Goal: Information Seeking & Learning: Learn about a topic

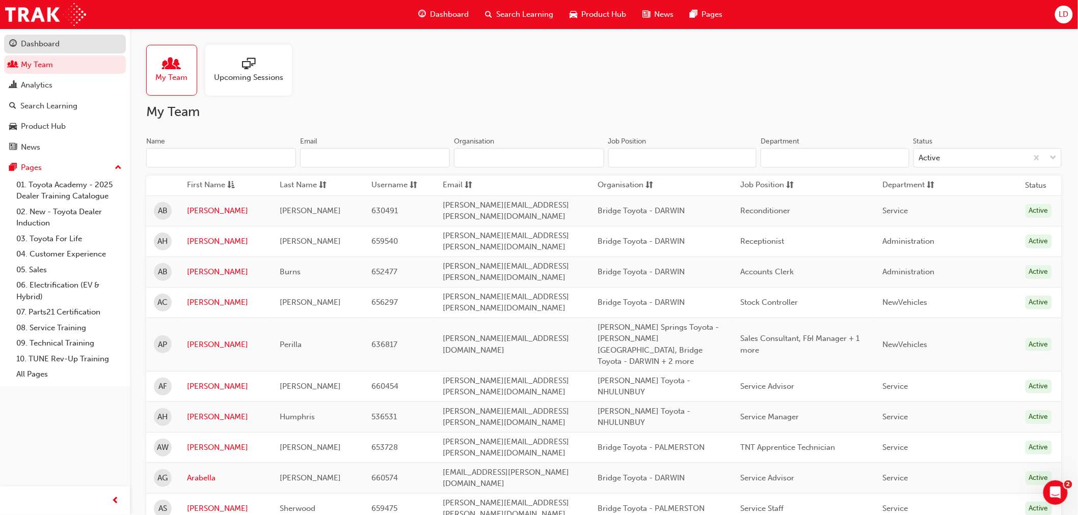
click at [48, 45] on div "Dashboard" at bounding box center [40, 44] width 39 height 12
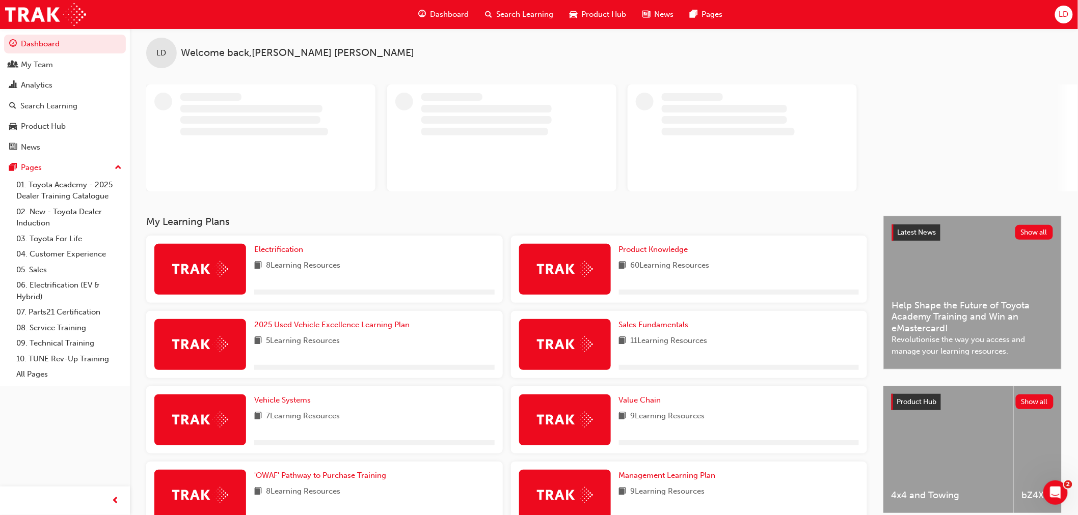
scroll to position [57, 0]
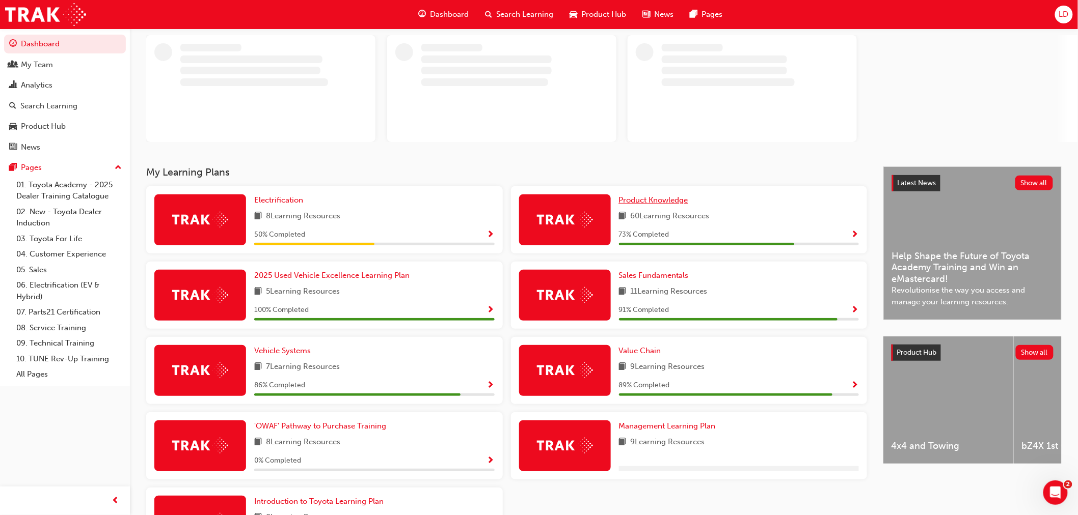
click at [637, 199] on div "My Learning Plans Electrification 8 Learning Resources 50 % Completed Product K…" at bounding box center [514, 365] width 737 height 397
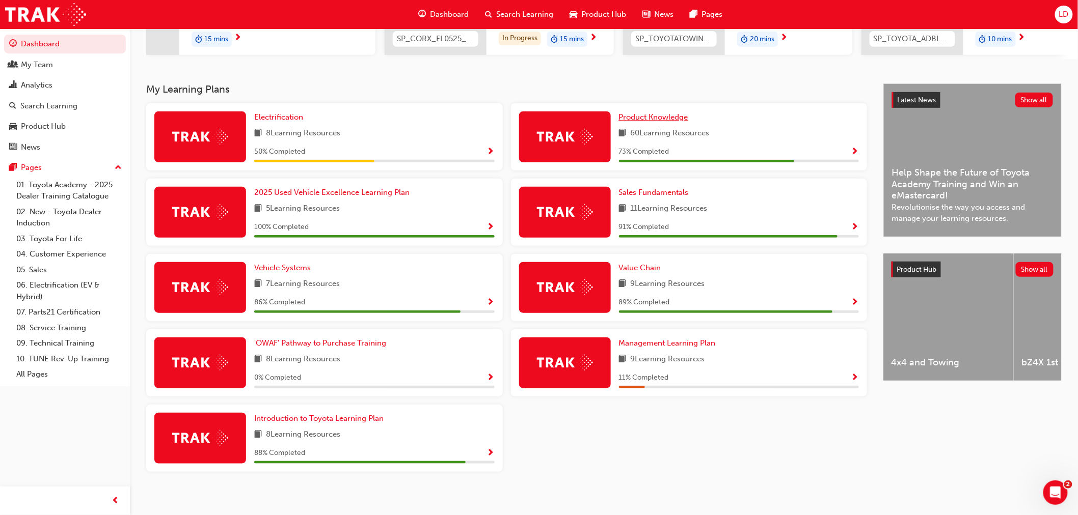
scroll to position [170, 0]
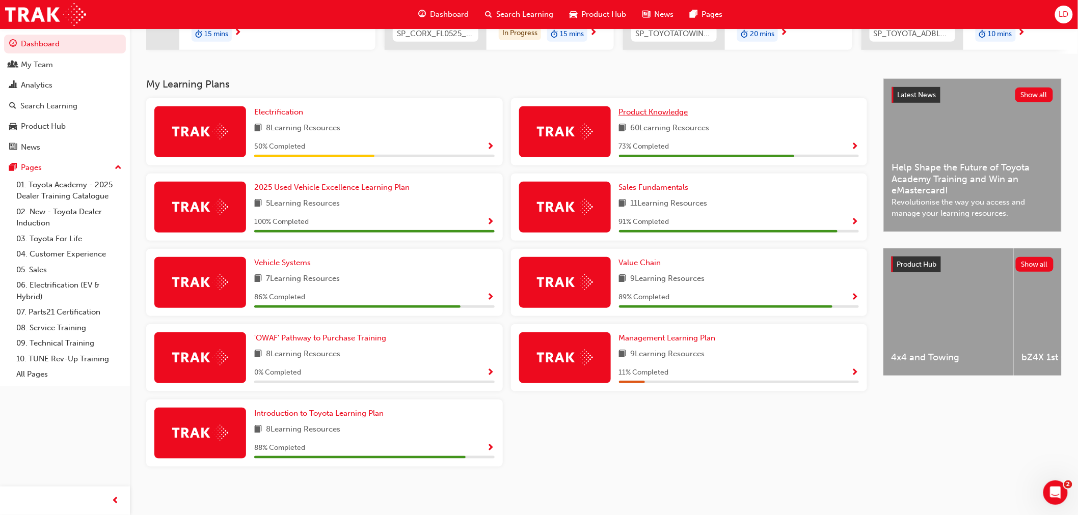
click at [654, 116] on span "Product Knowledge" at bounding box center [653, 111] width 69 height 9
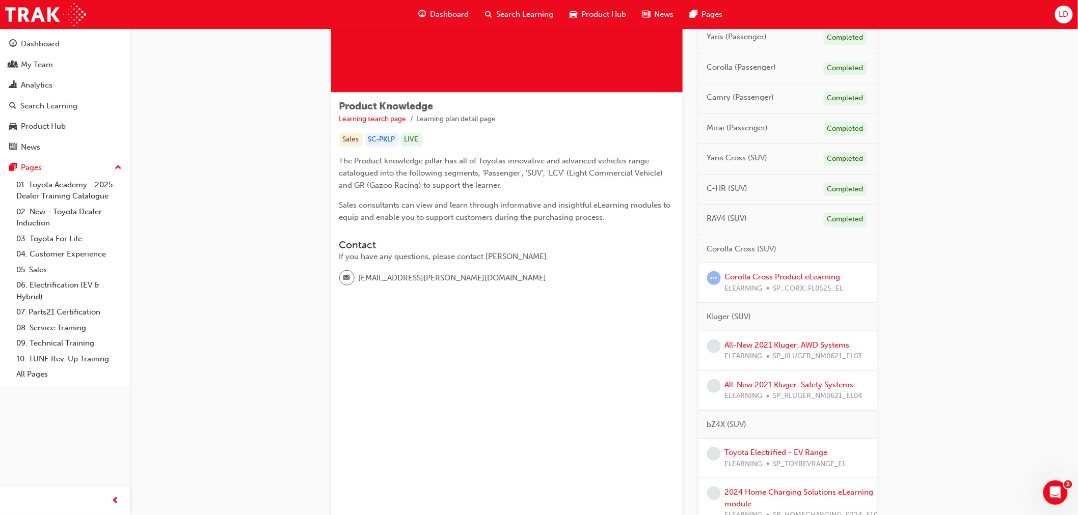
scroll to position [226, 0]
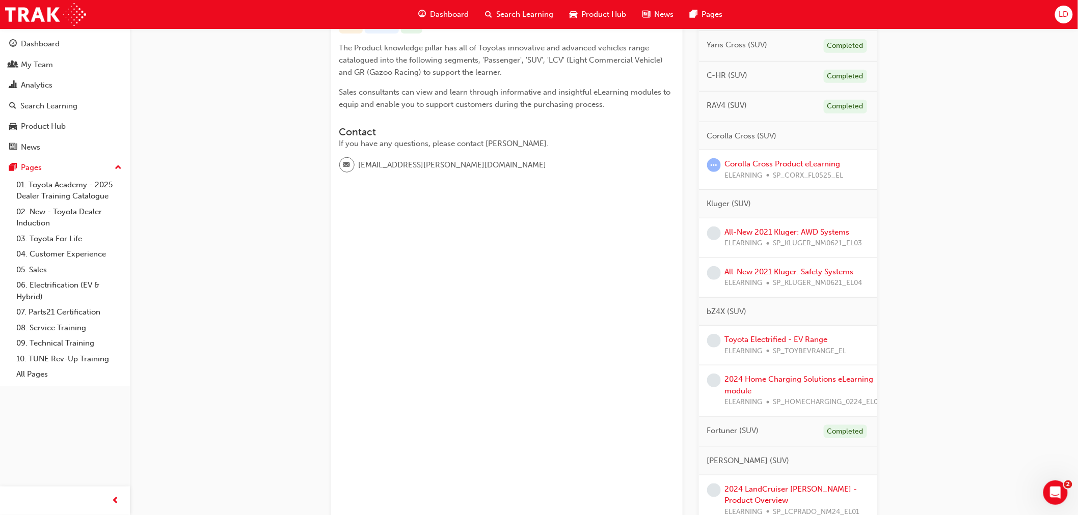
drag, startPoint x: 913, startPoint y: 187, endPoint x: 905, endPoint y: 189, distance: 8.4
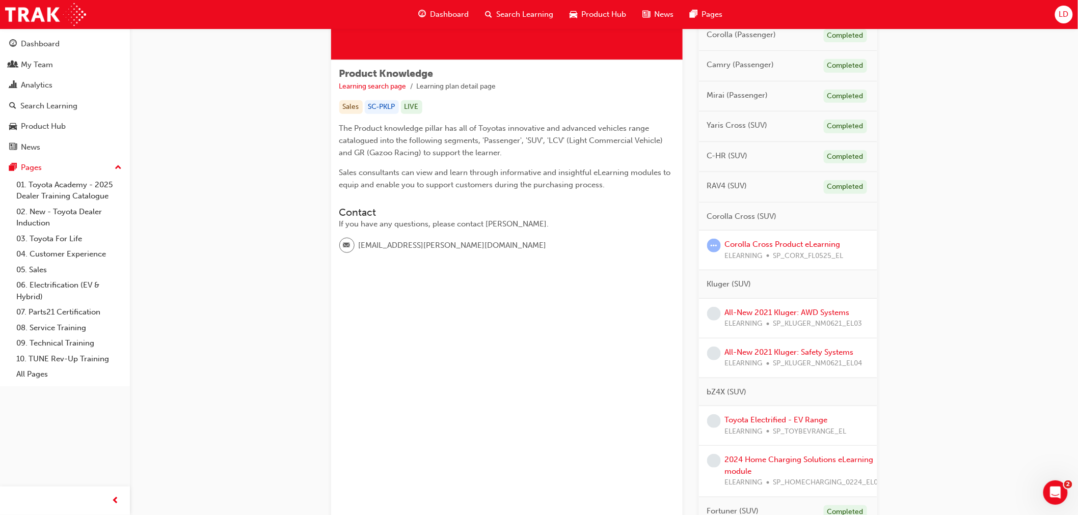
scroll to position [57, 0]
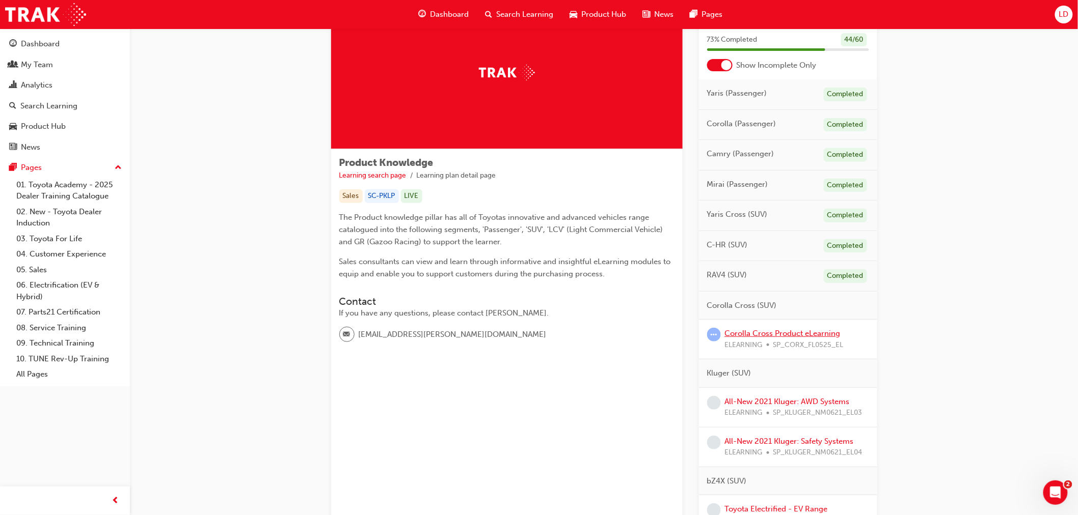
click at [782, 332] on link "Corolla Cross Product eLearning" at bounding box center [783, 333] width 116 height 9
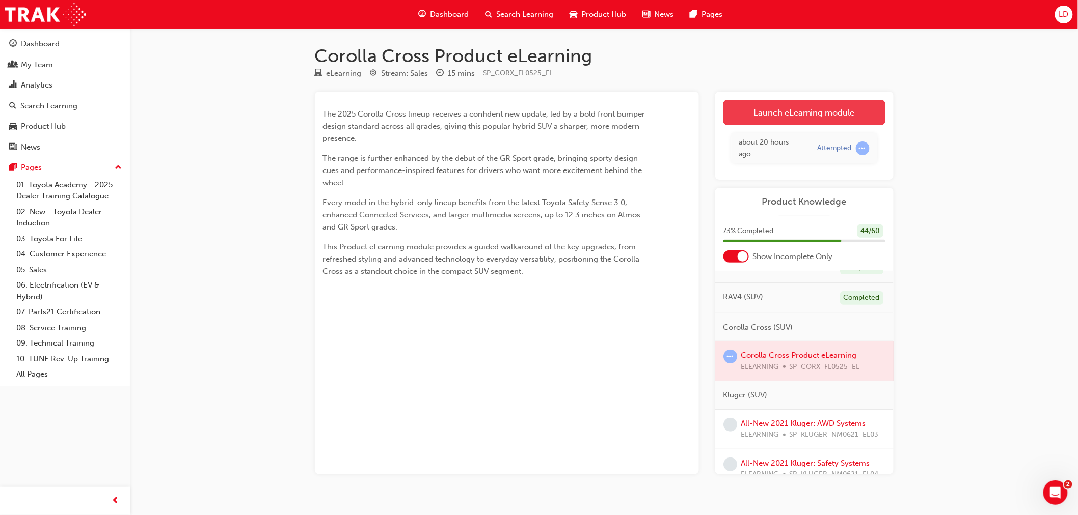
click at [773, 112] on link "Launch eLearning module" at bounding box center [804, 112] width 162 height 25
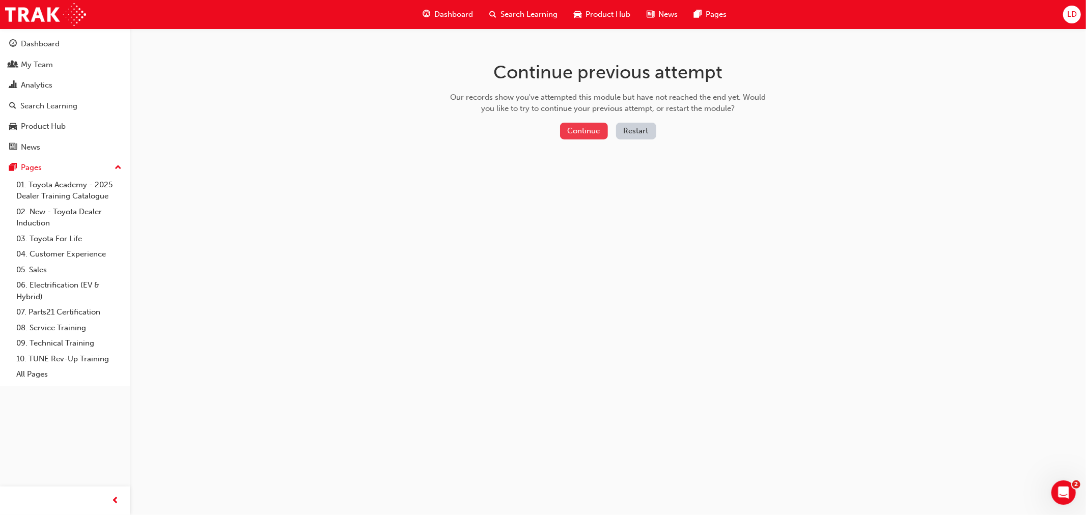
click at [587, 135] on button "Continue" at bounding box center [584, 131] width 48 height 17
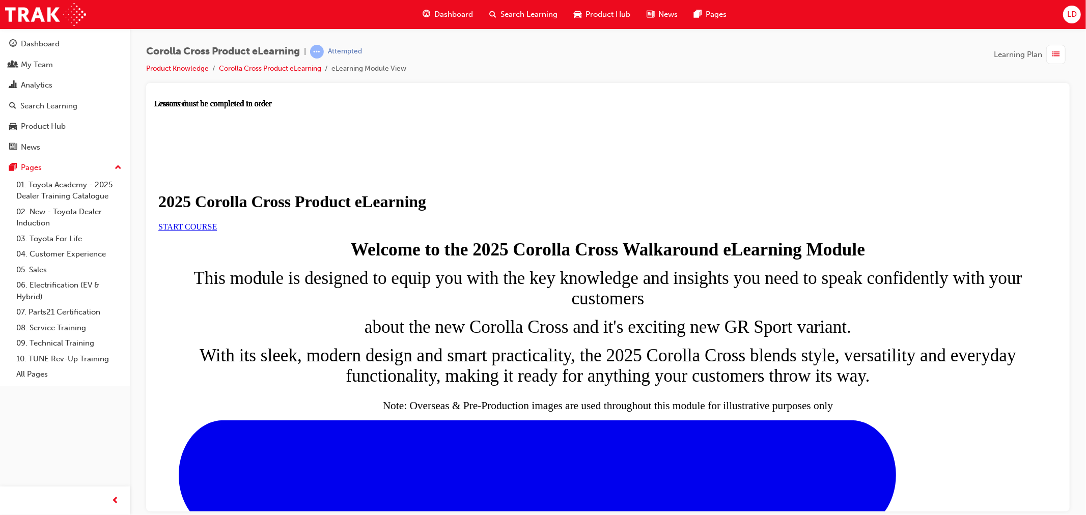
click at [216, 231] on link "START COURSE" at bounding box center [187, 226] width 59 height 9
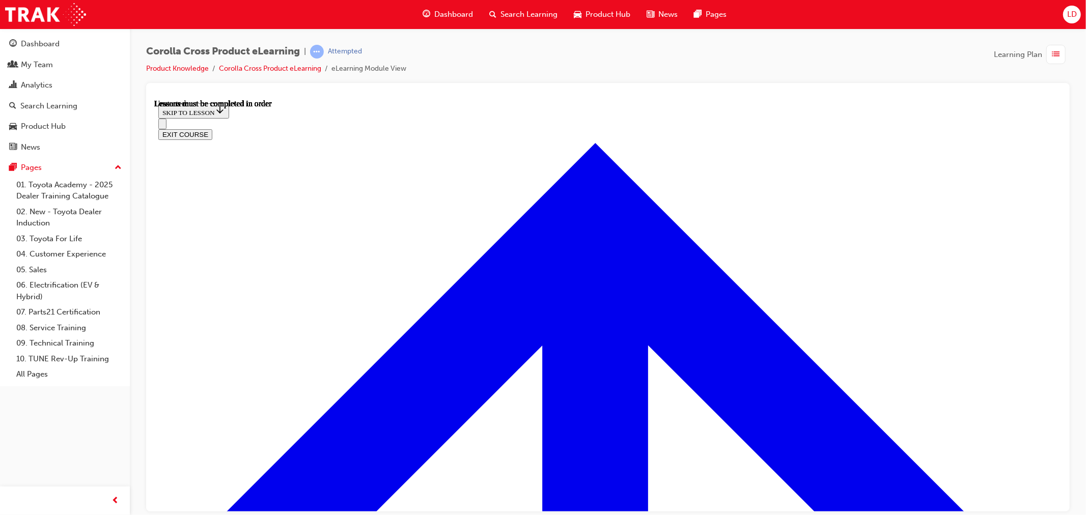
scroll to position [36, 0]
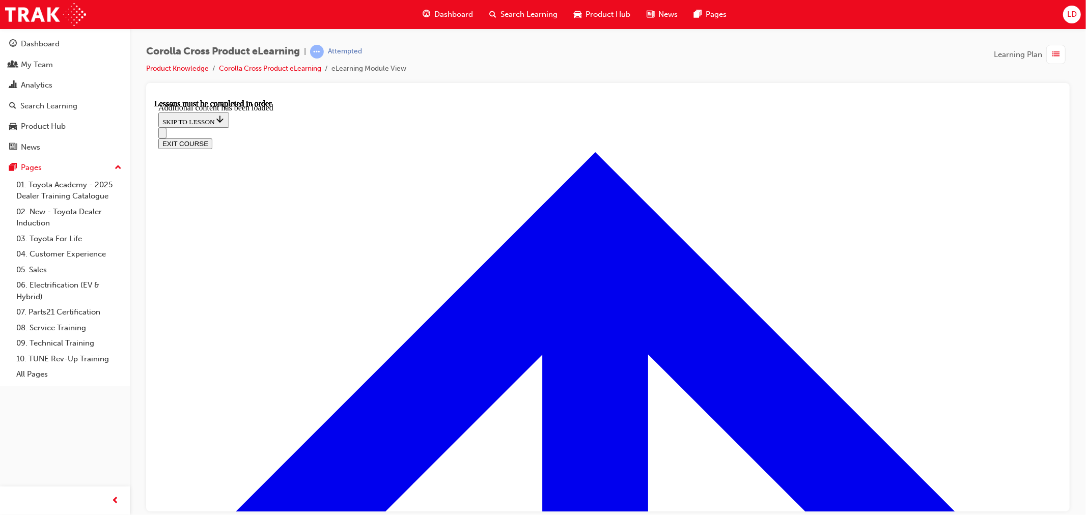
scroll to position [1662, 0]
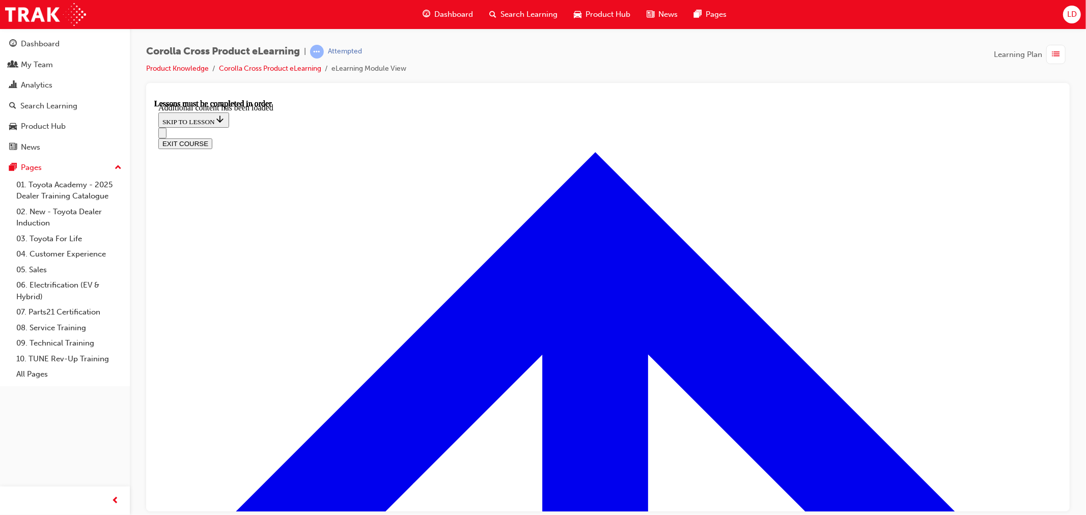
radio input "true"
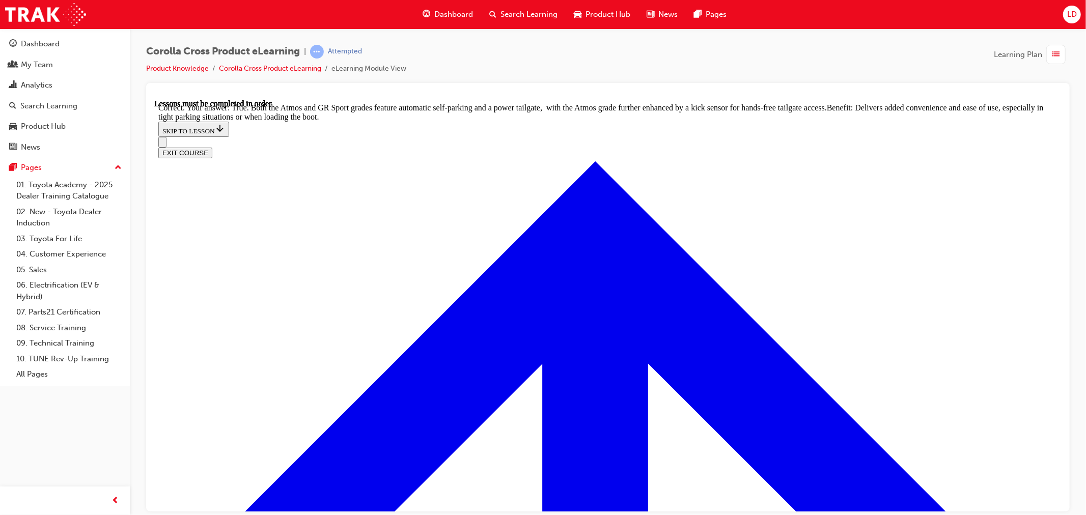
scroll to position [2182, 0]
drag, startPoint x: 604, startPoint y: 439, endPoint x: 650, endPoint y: 413, distance: 53.1
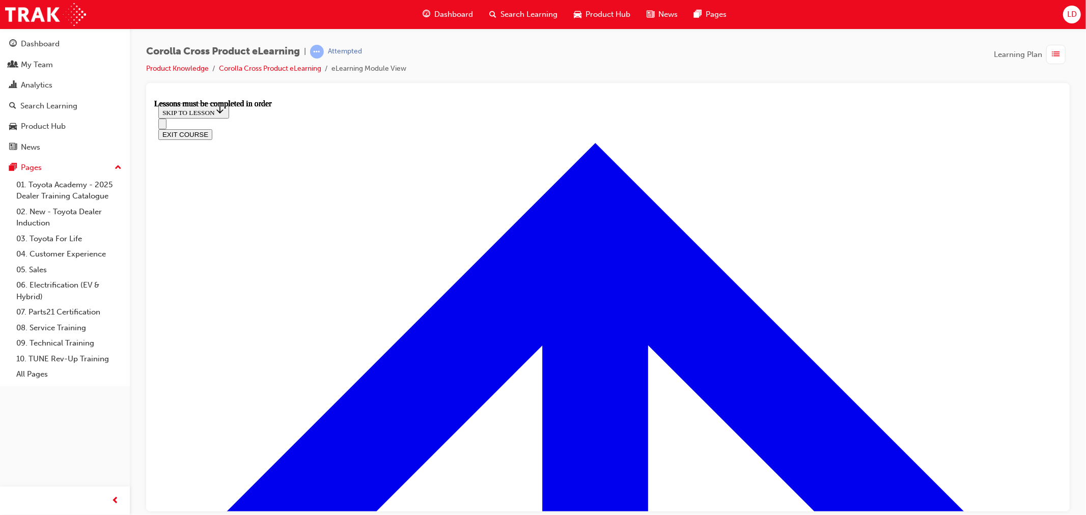
scroll to position [950, 0]
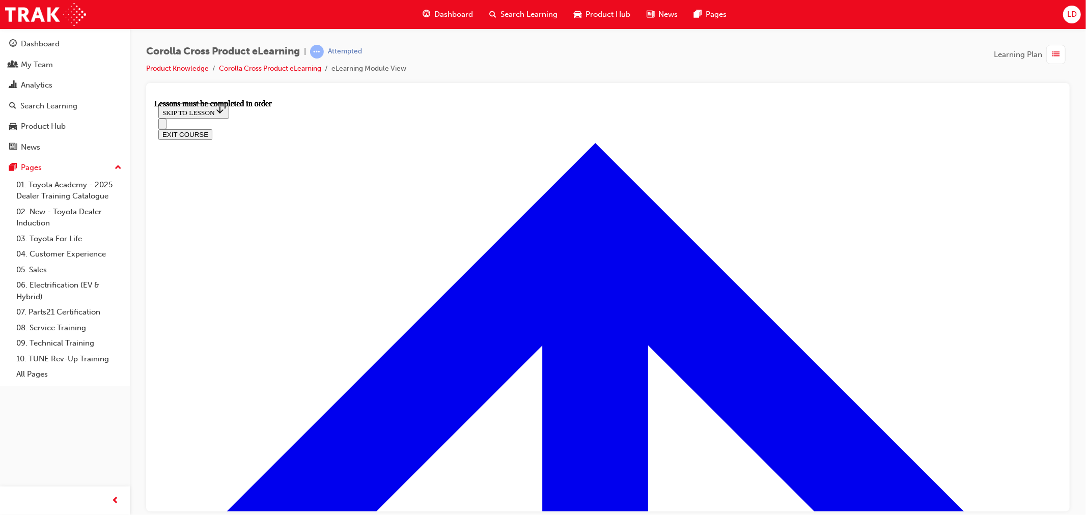
scroll to position [811, 0]
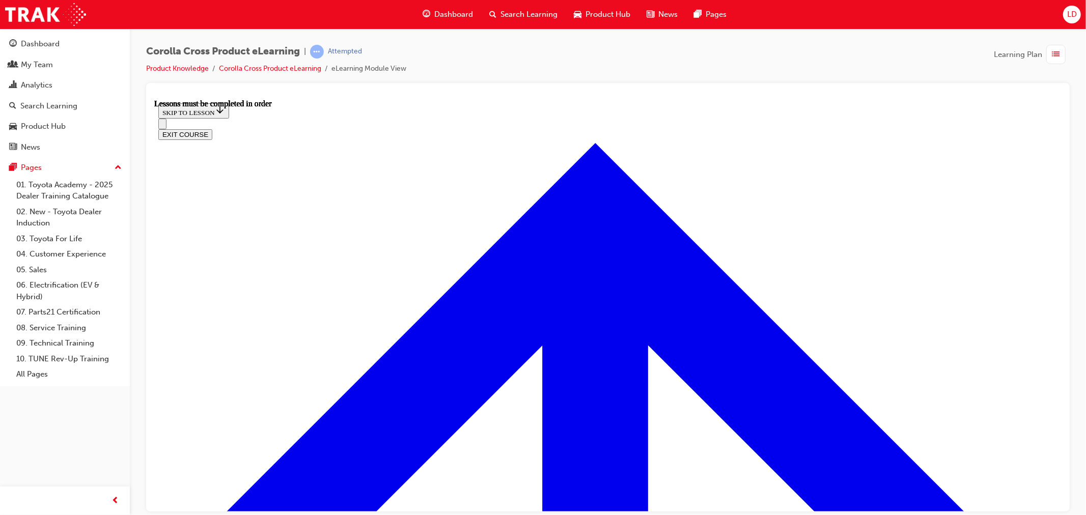
scroll to position [894, 0]
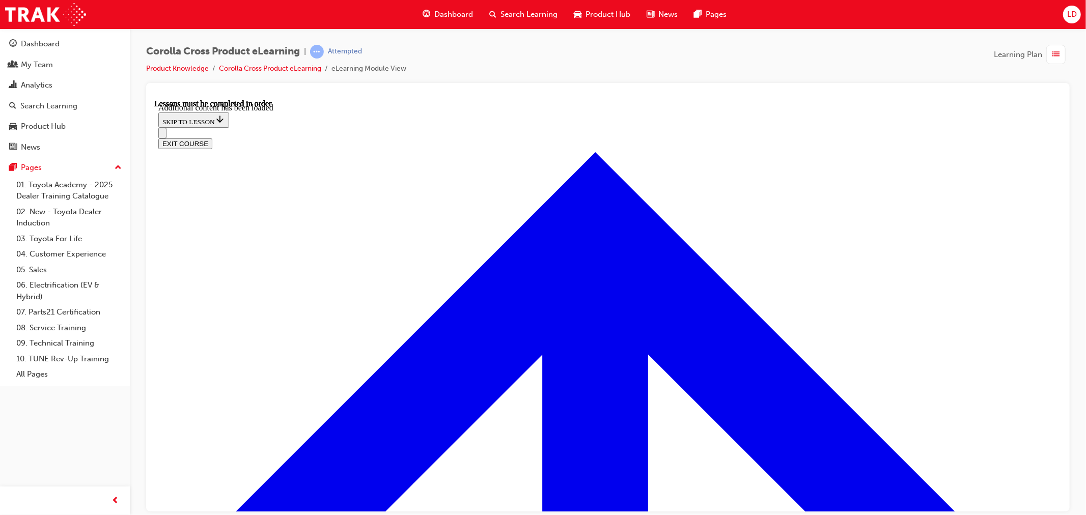
scroll to position [1536, 0]
radio input "true"
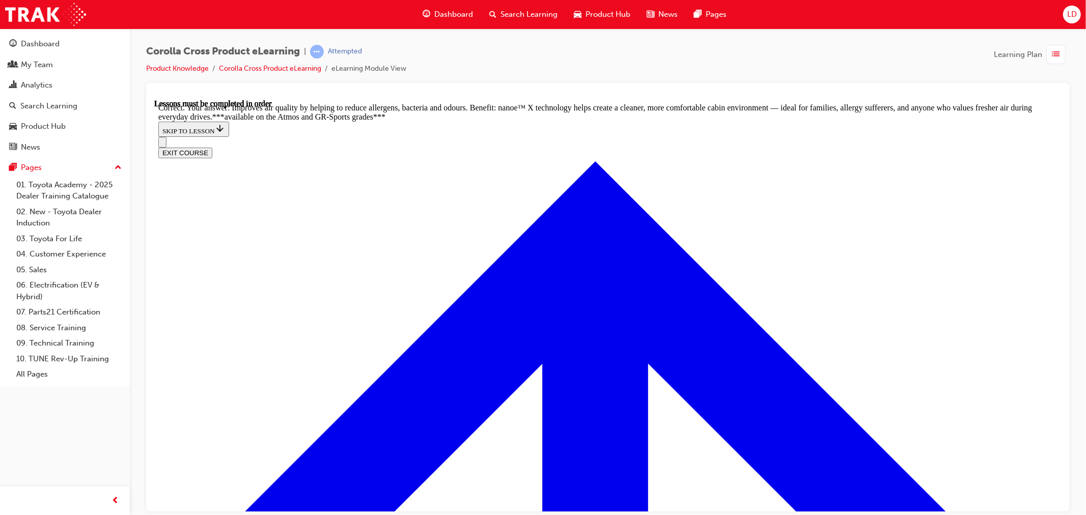
scroll to position [2045, 0]
radio input "true"
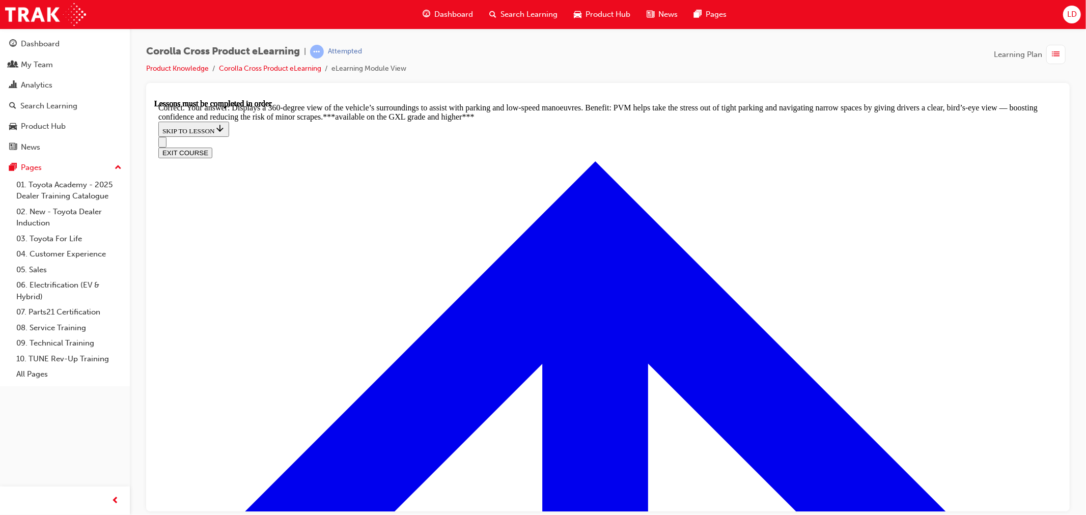
scroll to position [2307, 0]
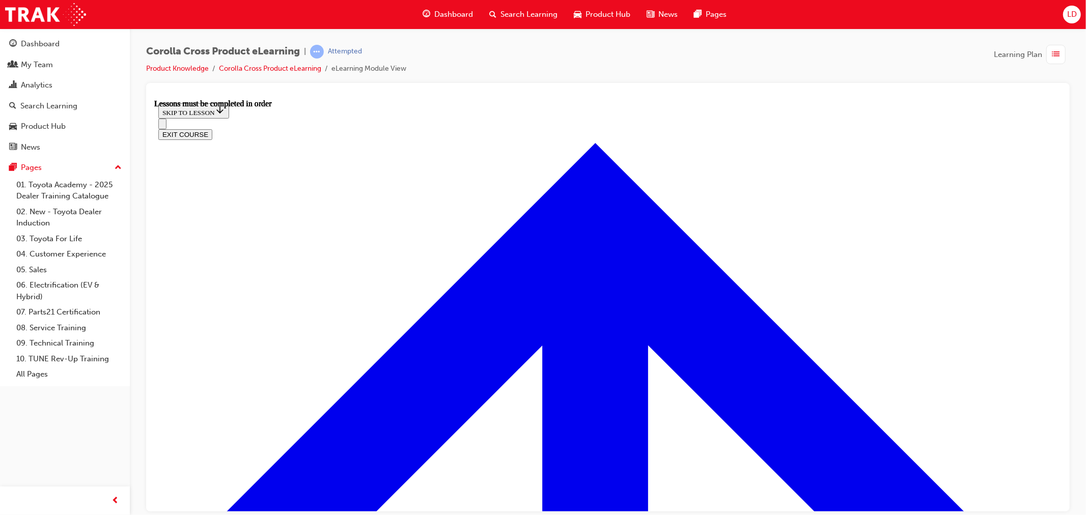
scroll to position [941, 0]
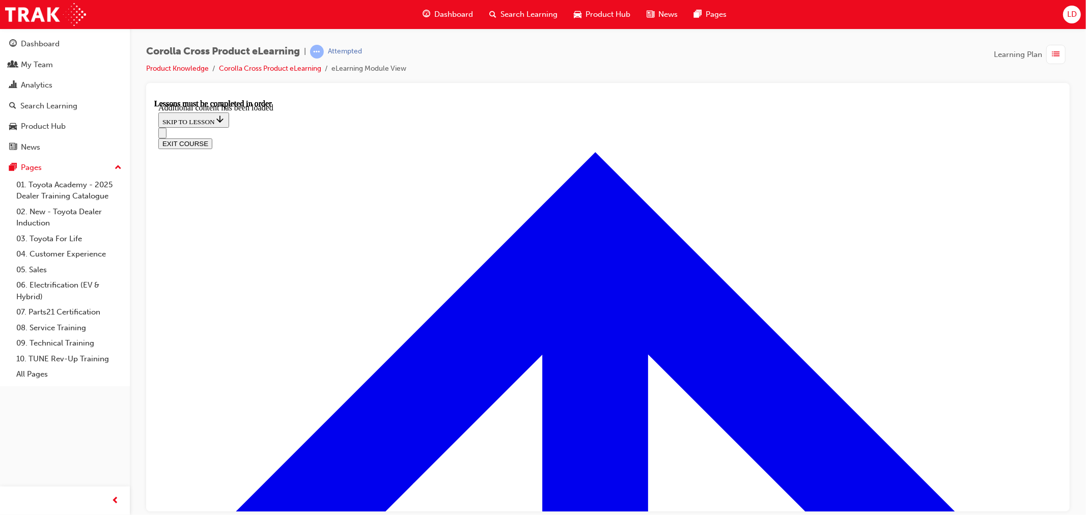
scroll to position [1607, 0]
radio input "true"
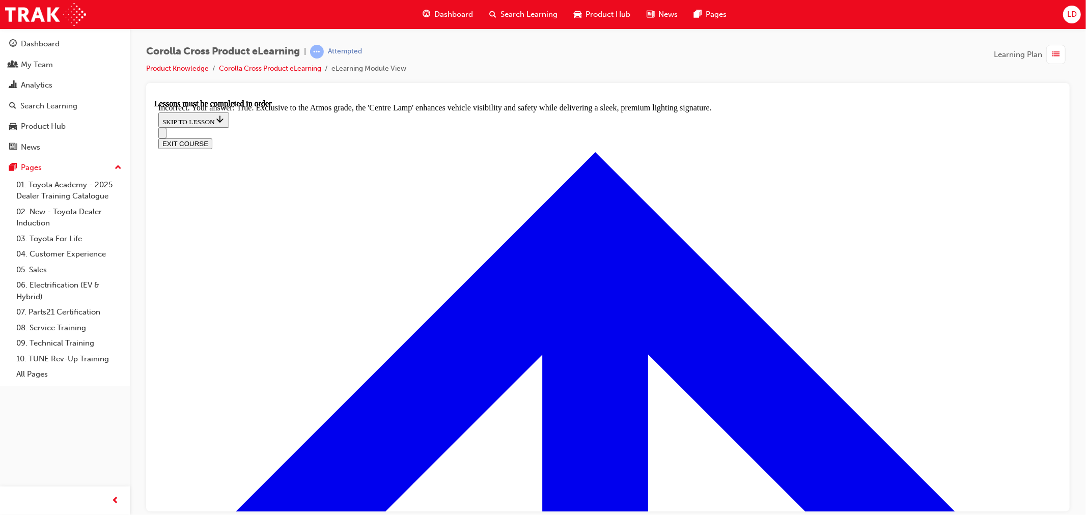
scroll to position [1778, 0]
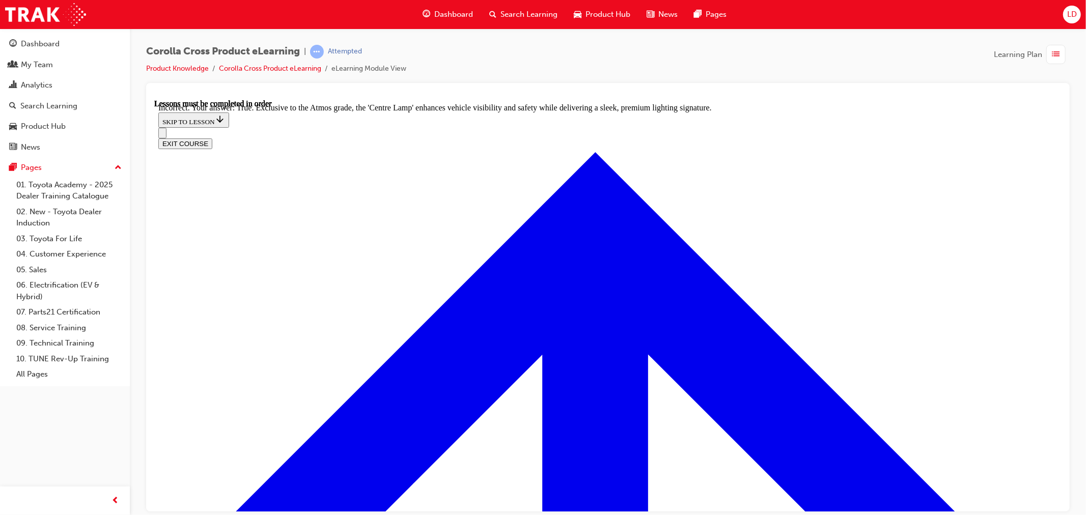
radio input "true"
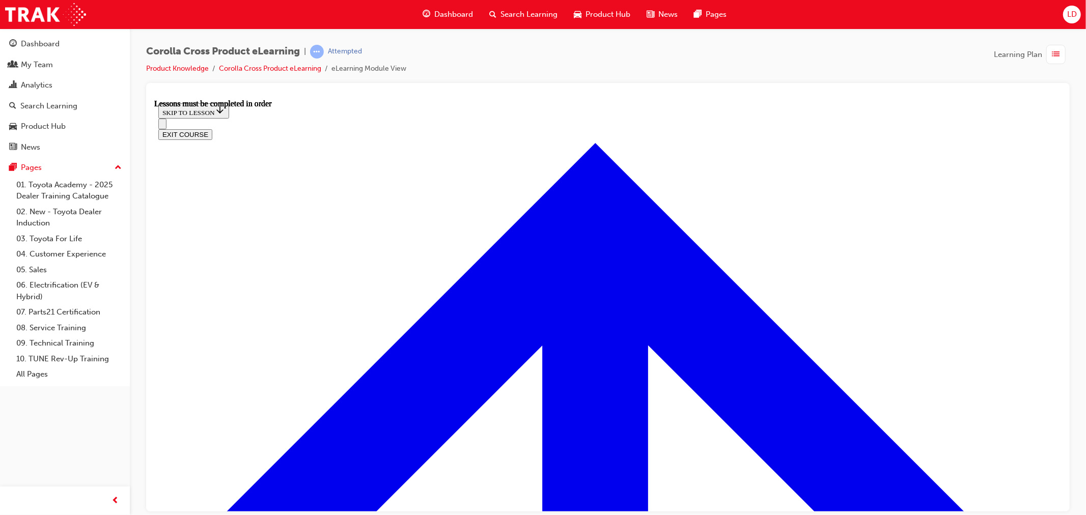
scroll to position [828, 0]
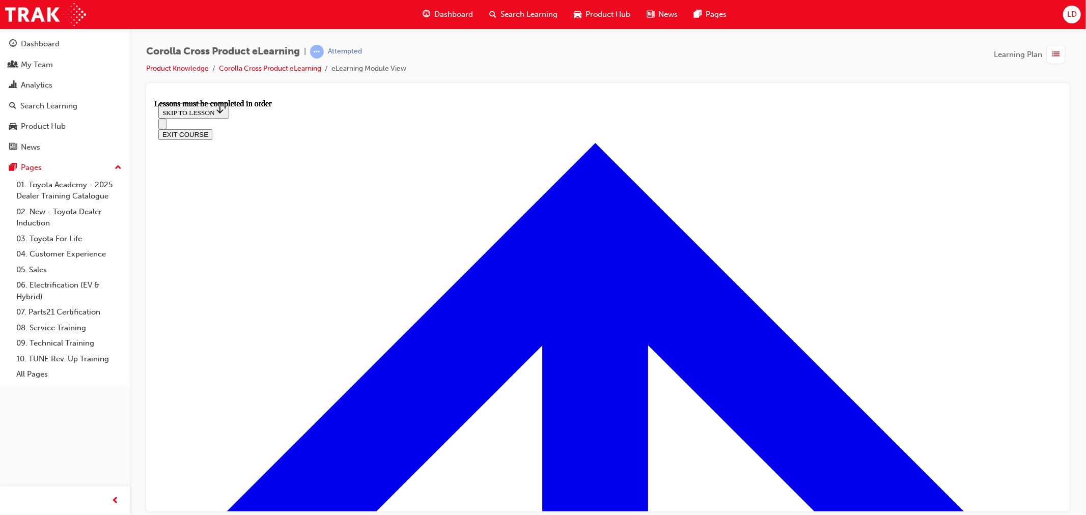
scroll to position [0, 0]
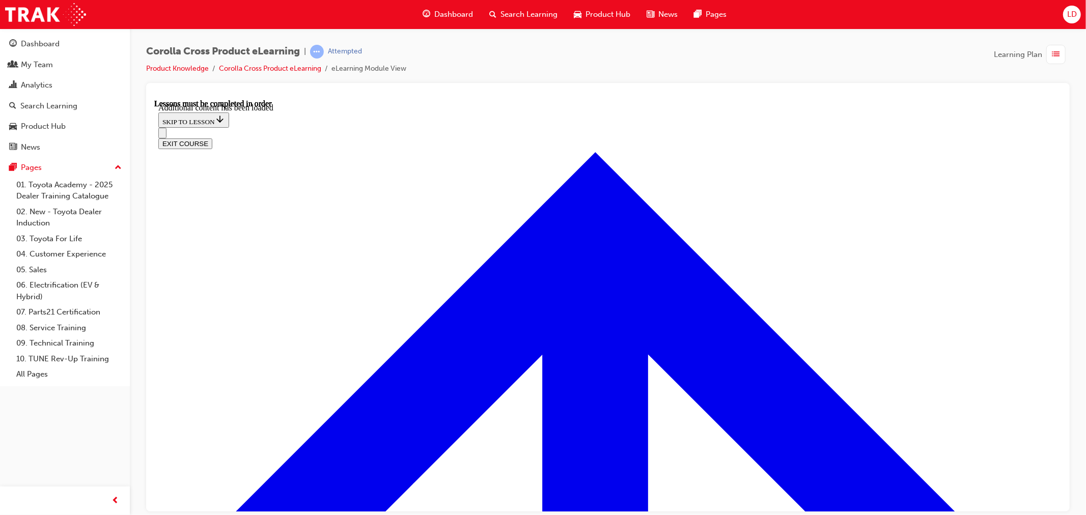
scroll to position [1213, 0]
radio input "true"
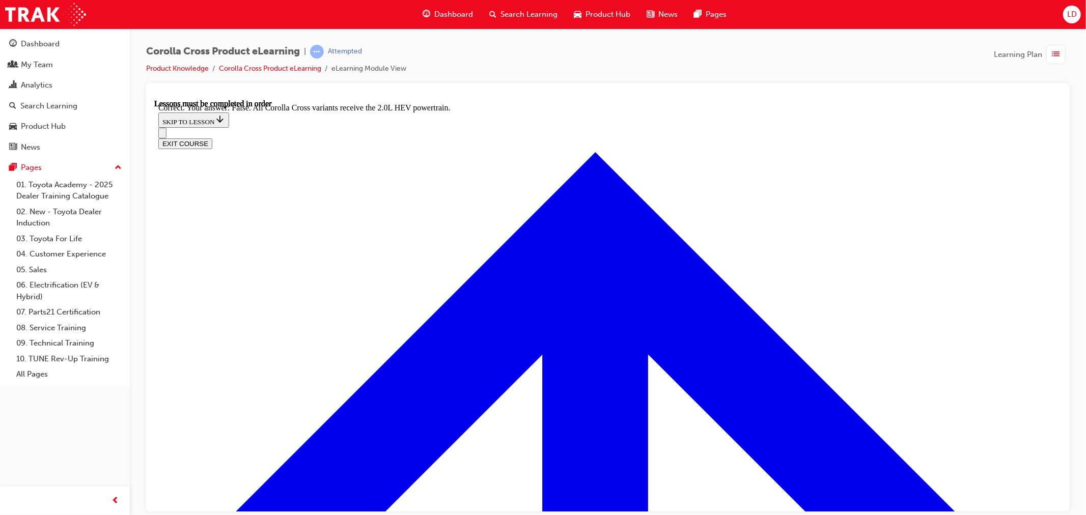
scroll to position [1377, 0]
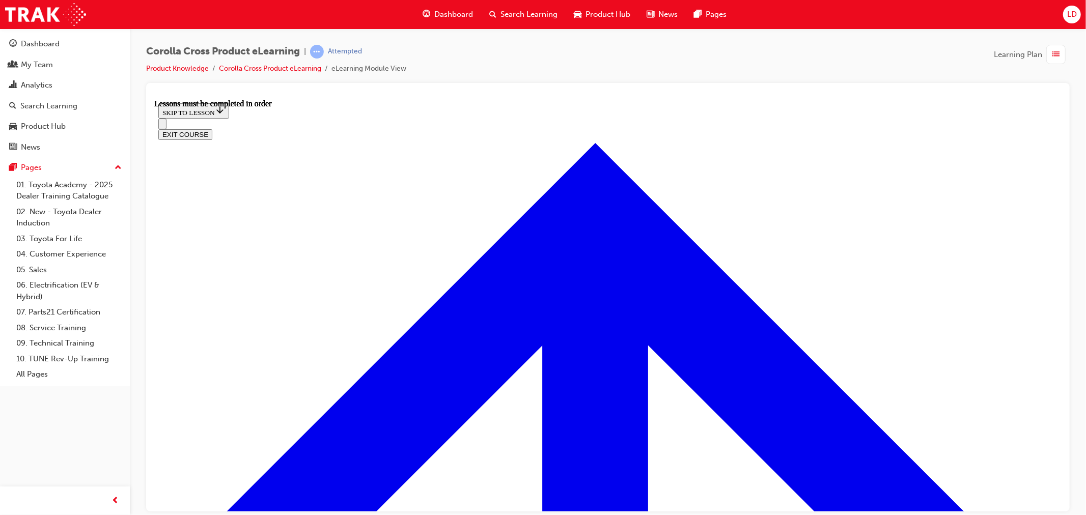
scroll to position [771, 0]
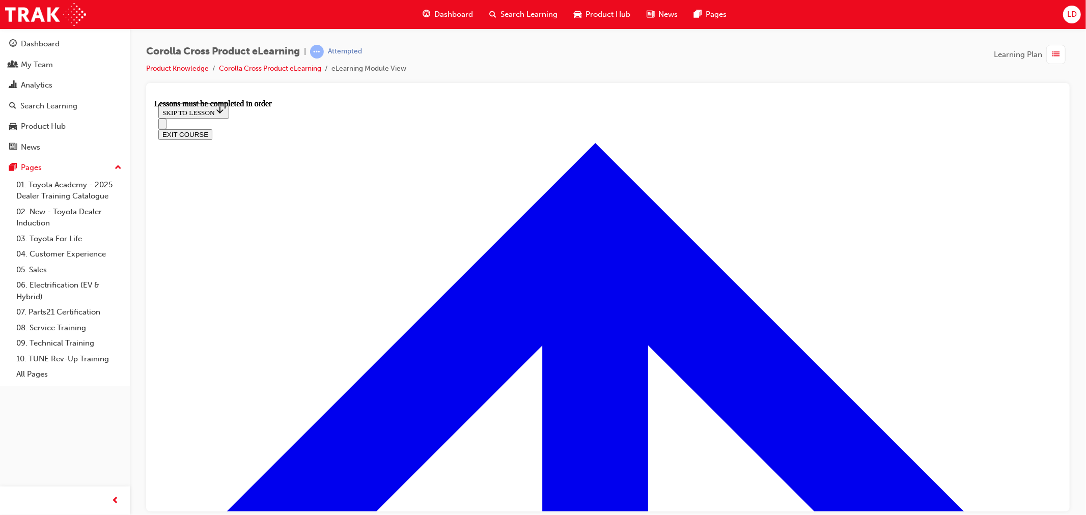
scroll to position [828, 0]
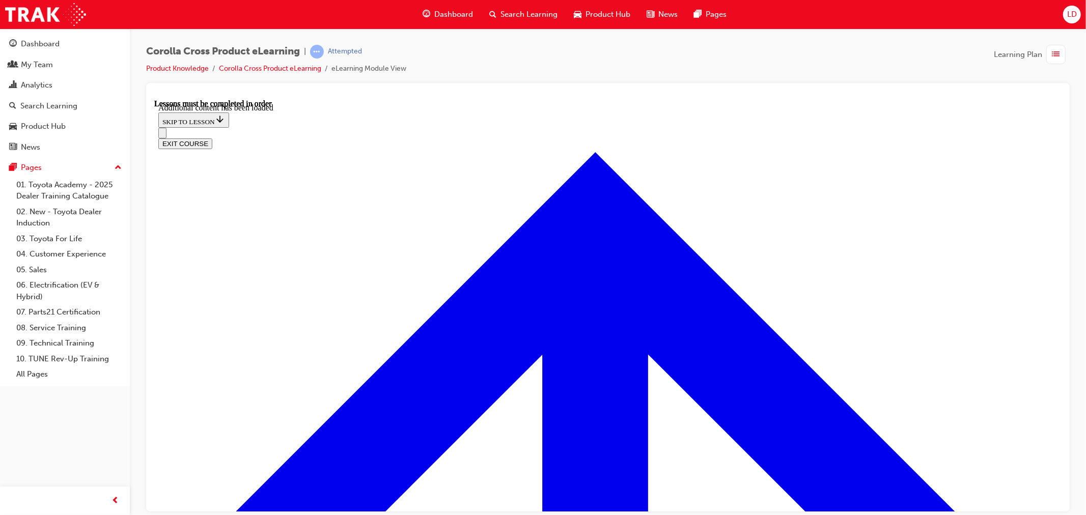
scroll to position [1291, 0]
radio input "true"
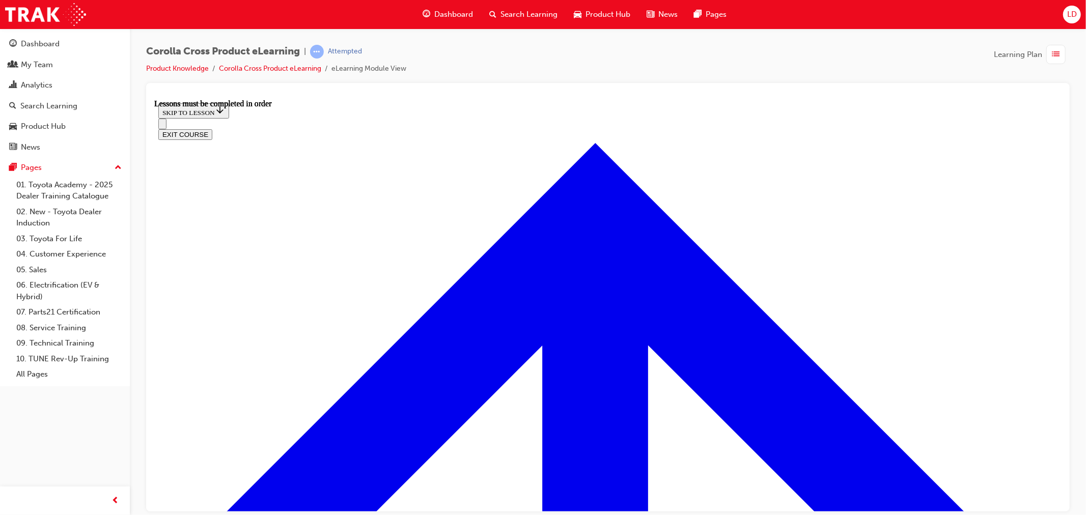
scroll to position [907, 0]
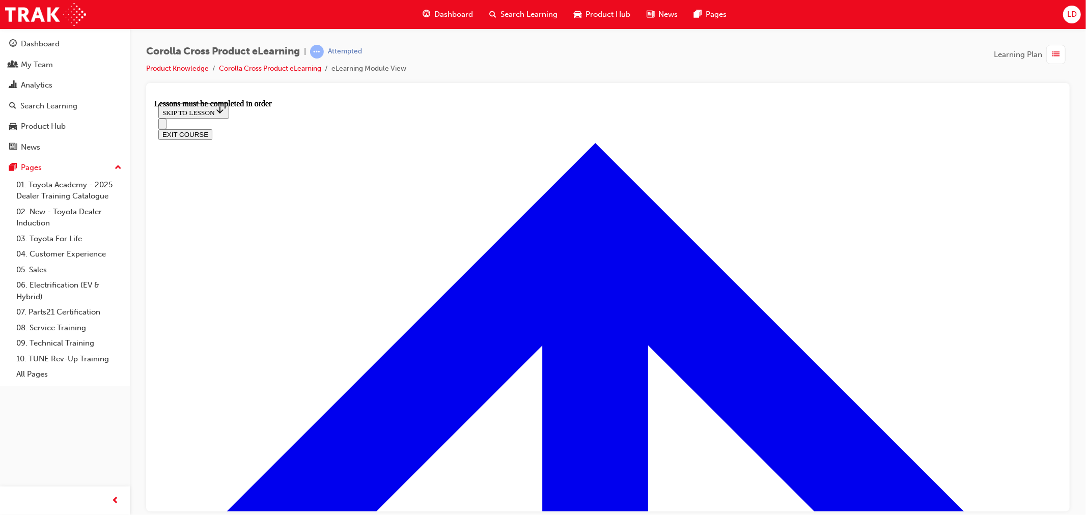
scroll to position [1076, 0]
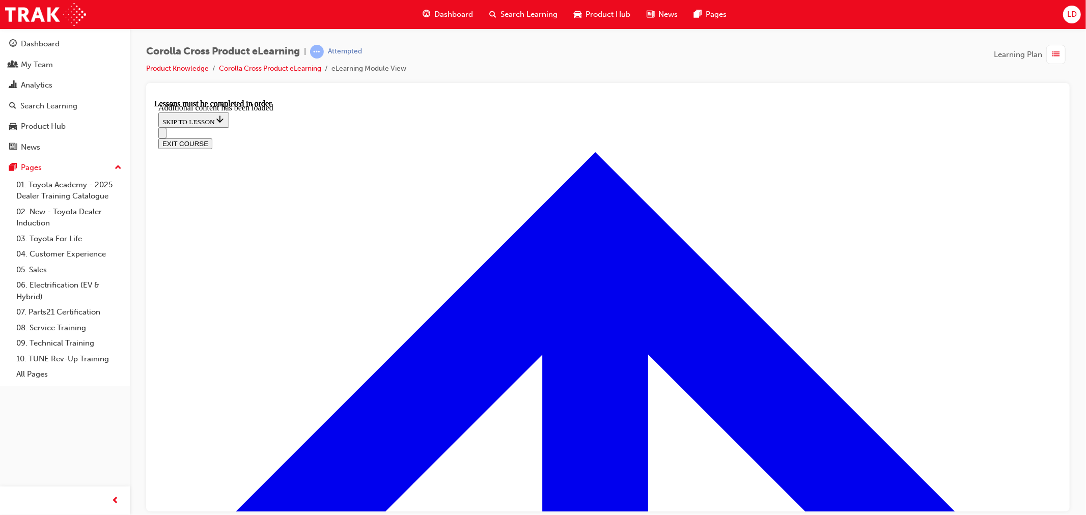
scroll to position [1661, 0]
radio input "true"
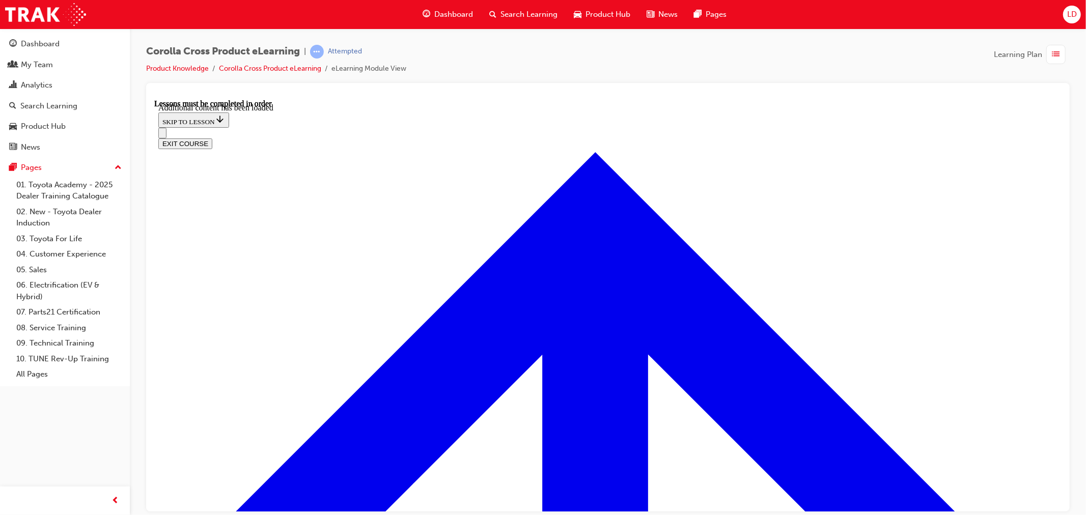
radio input "true"
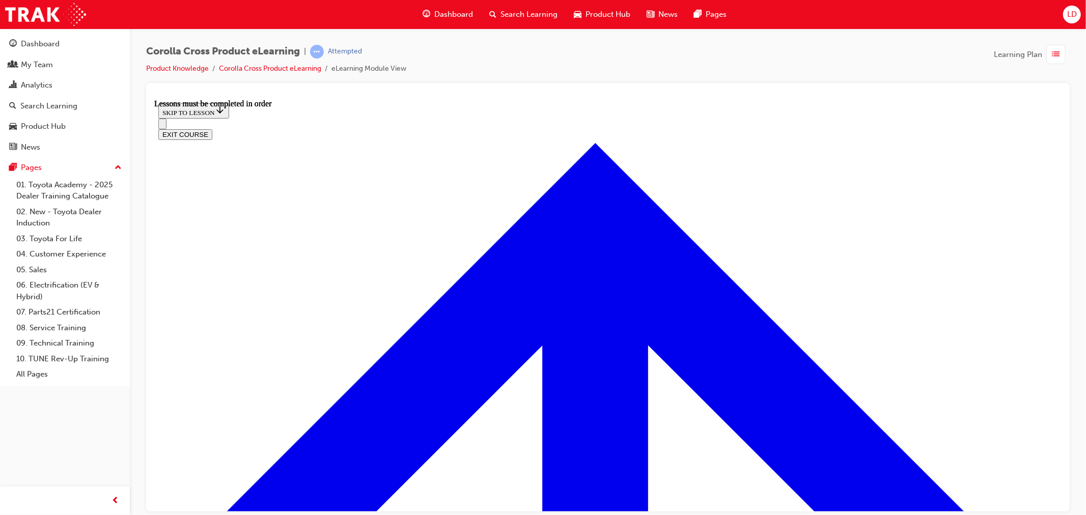
scroll to position [997, 0]
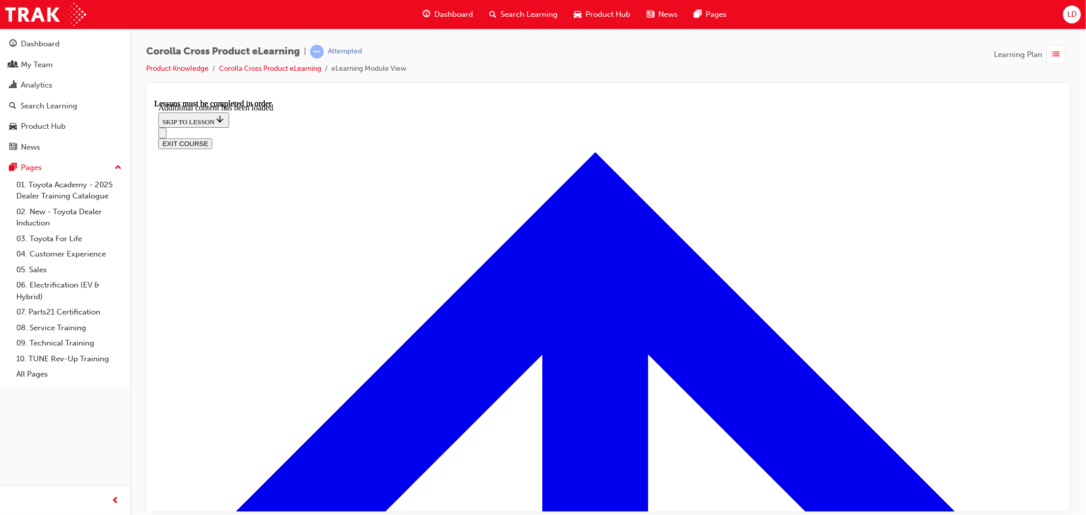
scroll to position [1515, 0]
radio input "true"
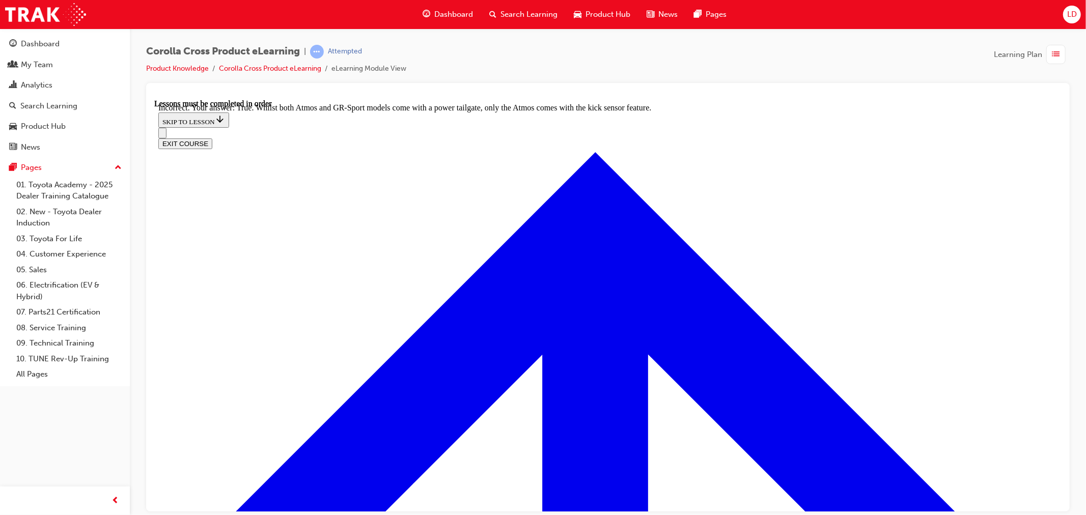
scroll to position [1645, 0]
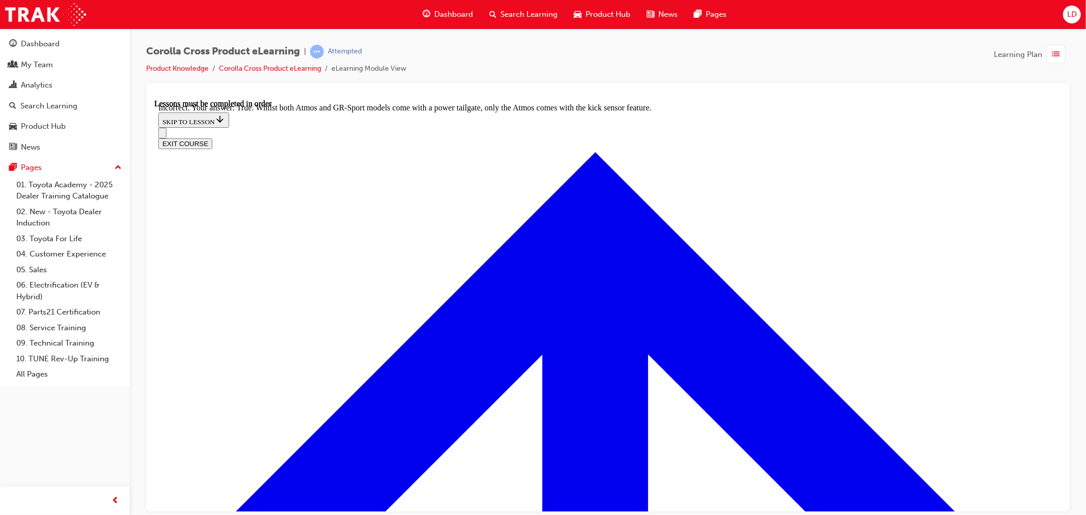
radio input "true"
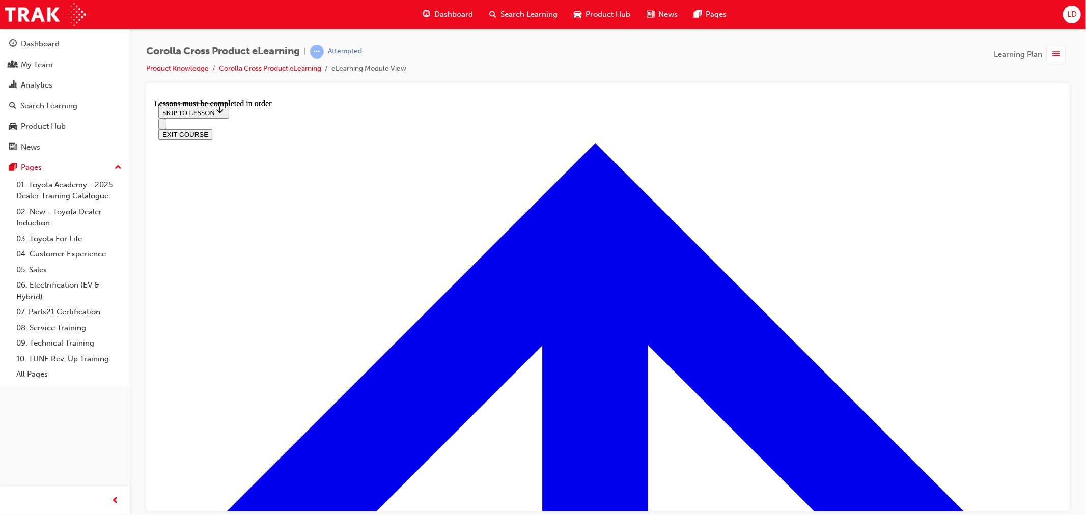
scroll to position [1224, 0]
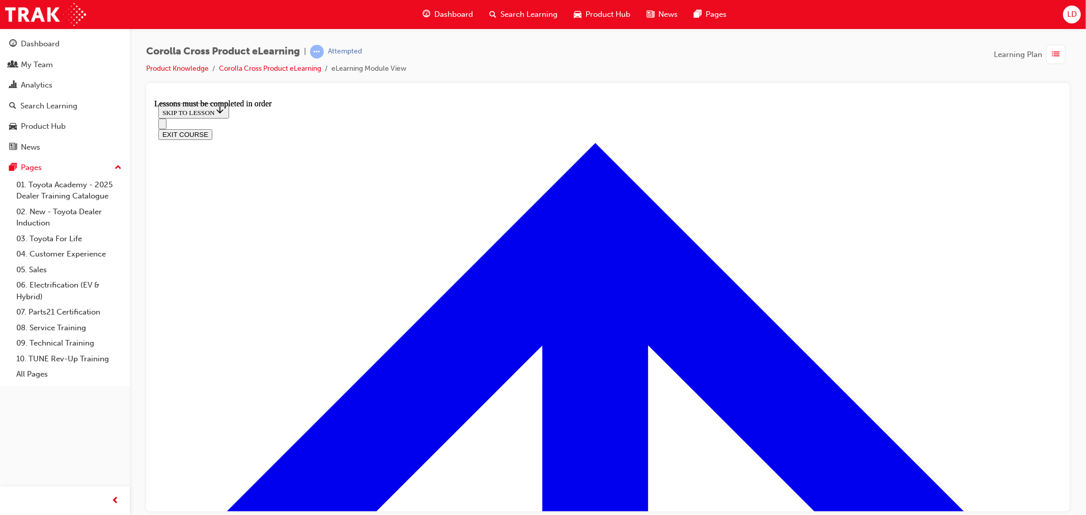
scroll to position [1111, 0]
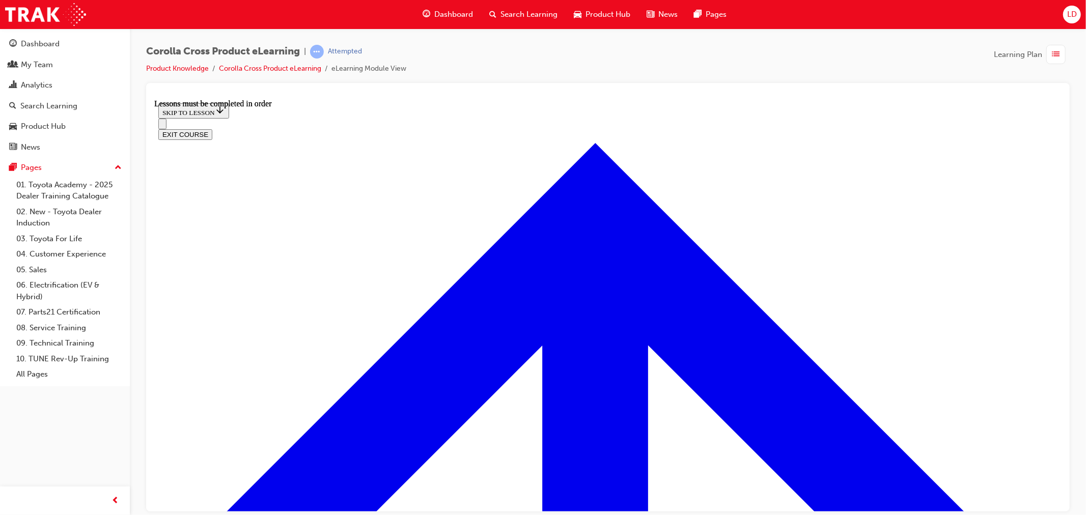
scroll to position [1175, 0]
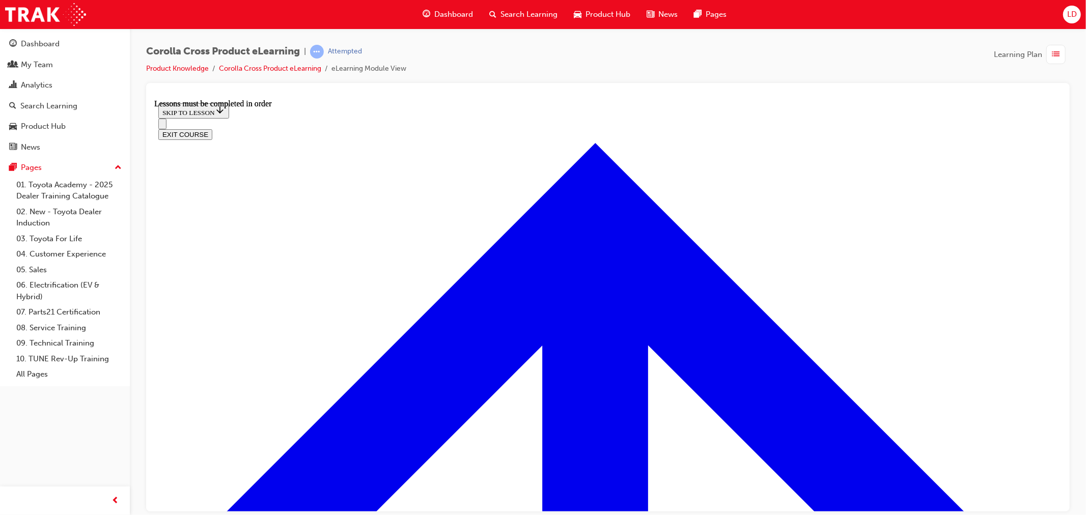
scroll to position [1847, 0]
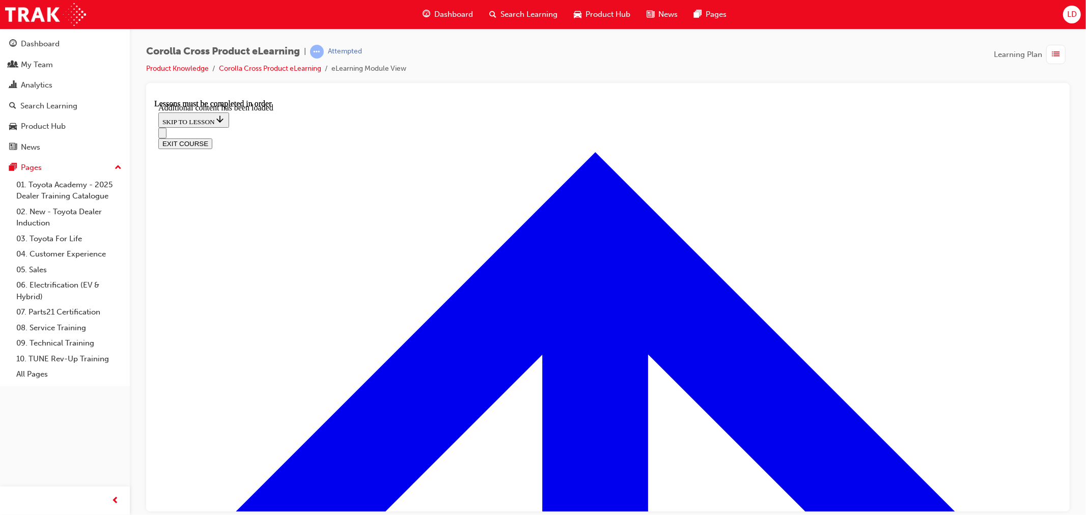
scroll to position [2546, 0]
checkbox input "true"
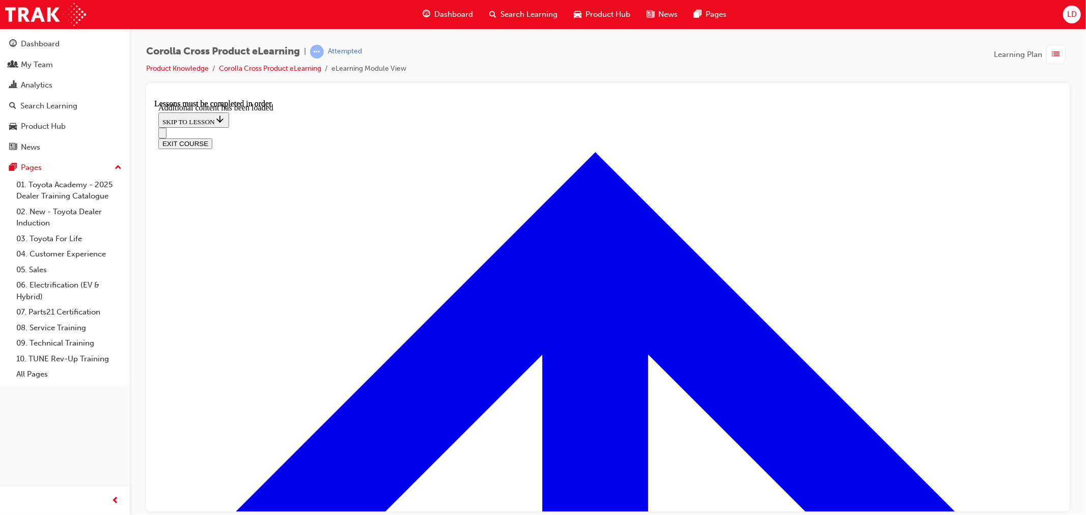
checkbox input "true"
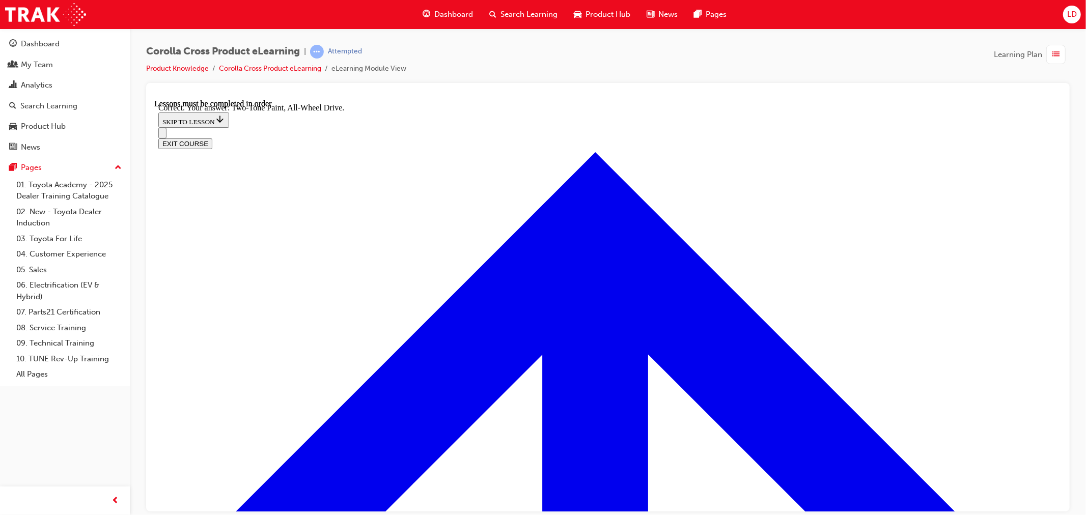
radio input "true"
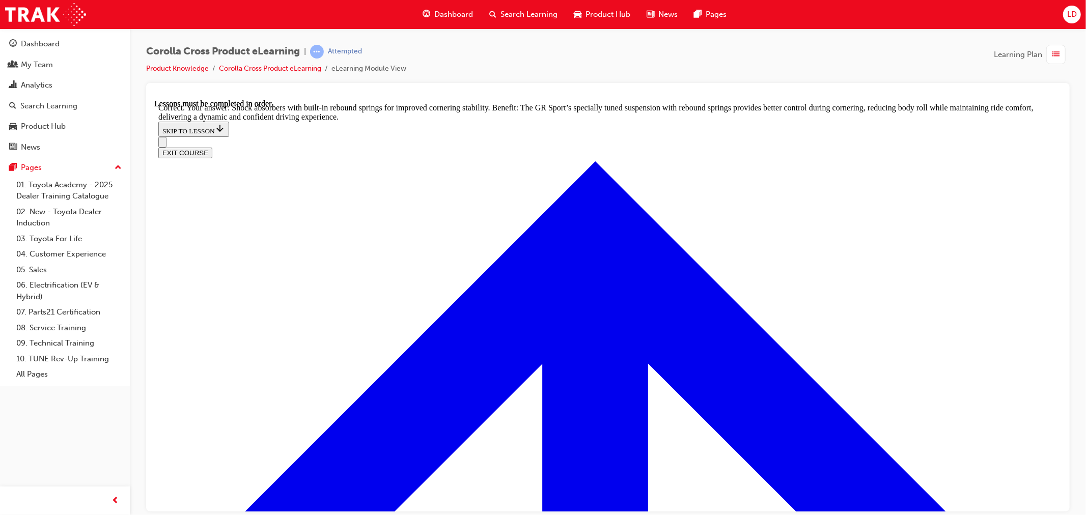
scroll to position [3334, 0]
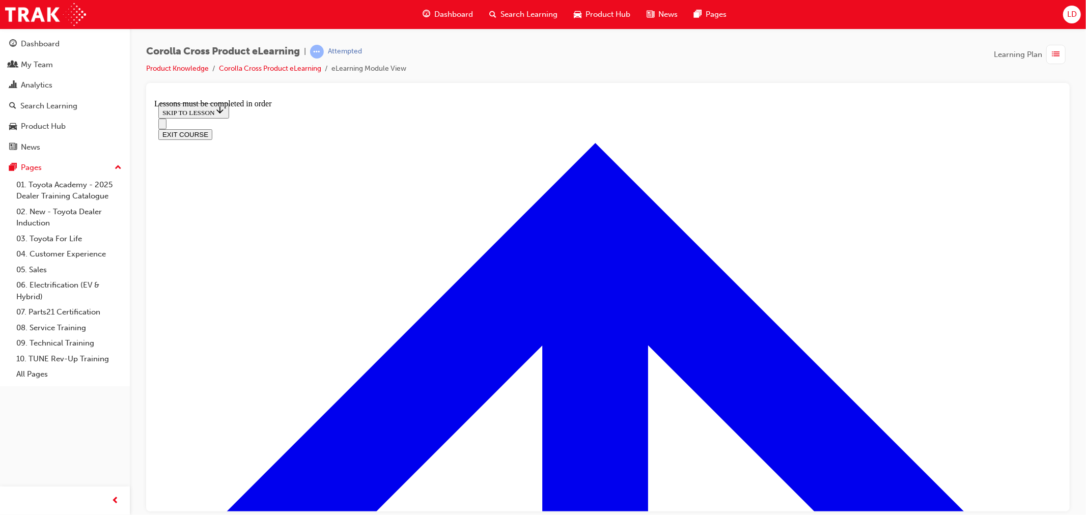
scroll to position [488, 0]
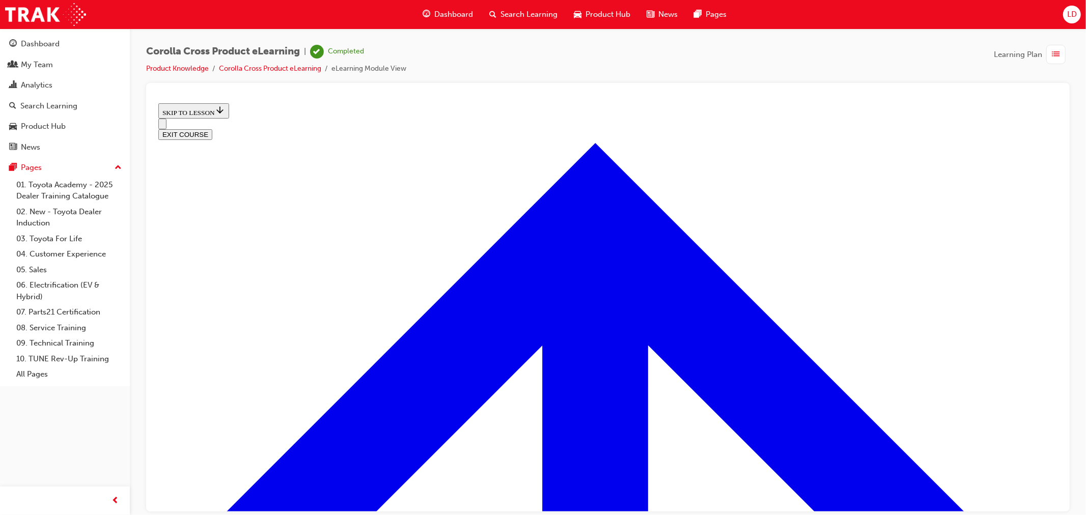
click at [212, 129] on button "EXIT COURSE" at bounding box center [185, 134] width 54 height 11
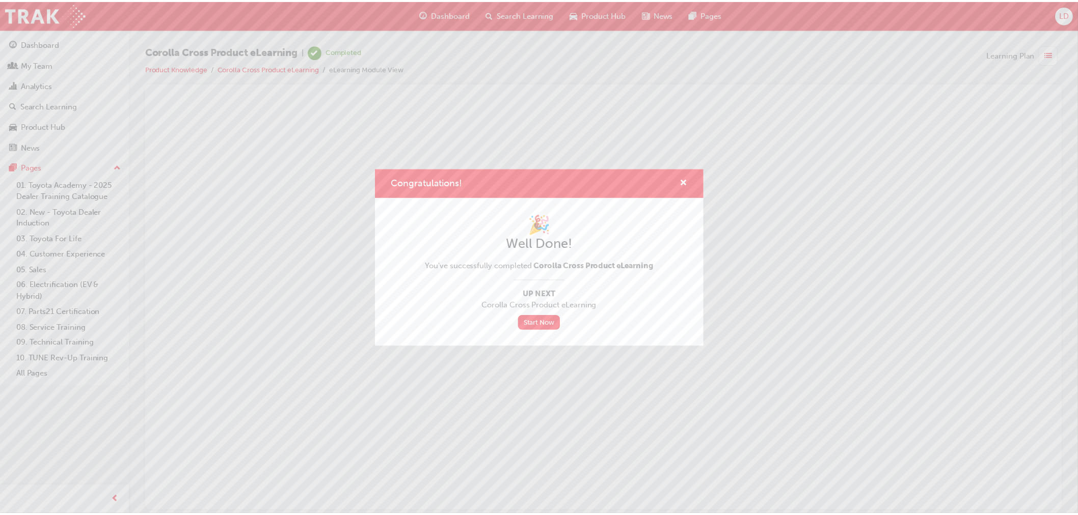
scroll to position [0, 0]
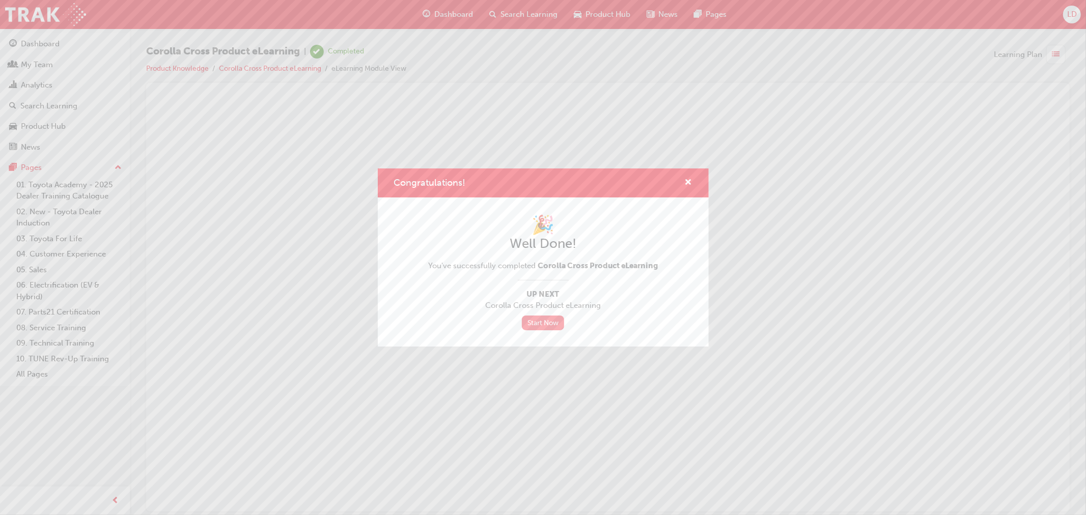
click at [545, 329] on link "Start Now" at bounding box center [543, 323] width 43 height 15
click at [538, 326] on link "Start Now" at bounding box center [543, 323] width 43 height 15
click at [688, 179] on span "cross-icon" at bounding box center [689, 183] width 8 height 9
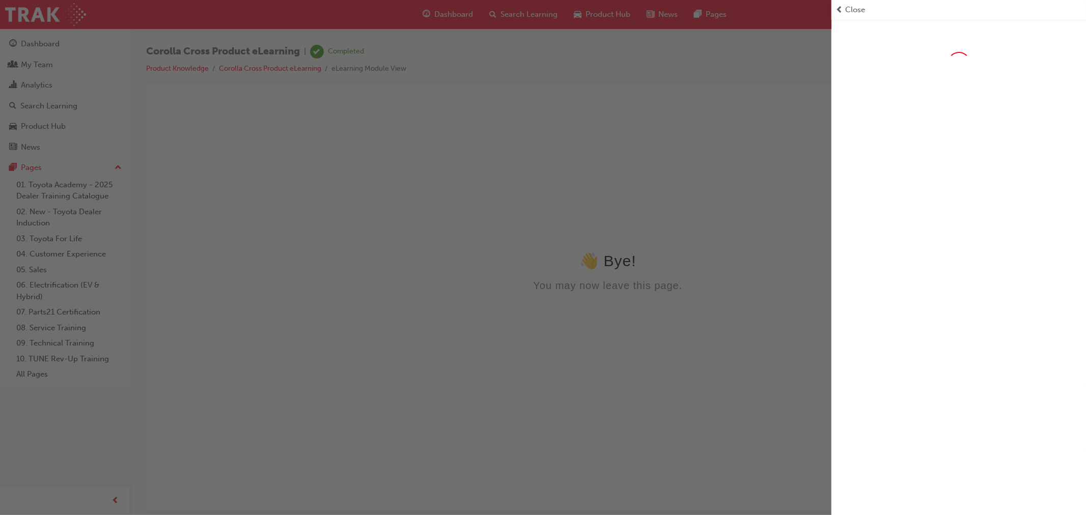
click at [855, 8] on span "Close" at bounding box center [855, 10] width 20 height 12
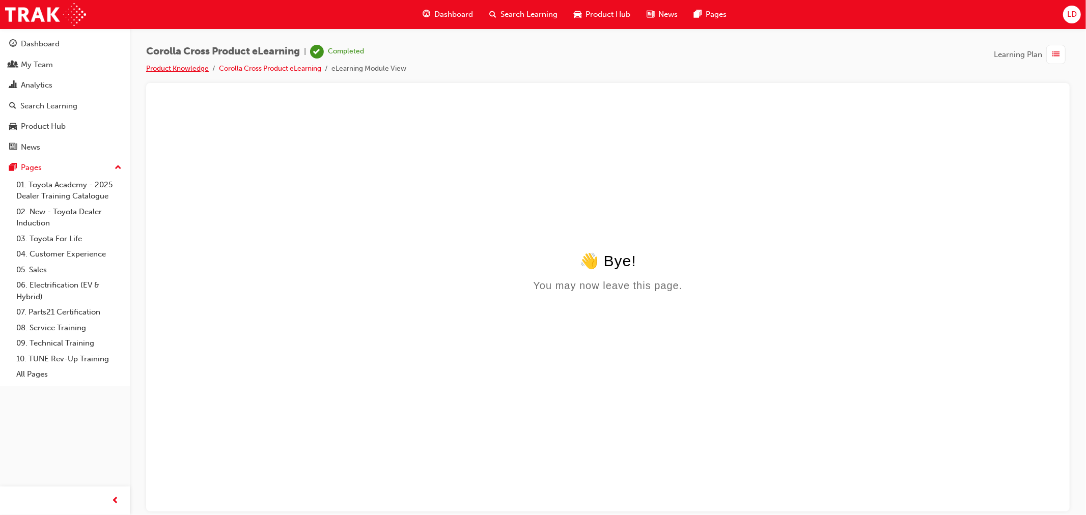
click at [190, 67] on link "Product Knowledge" at bounding box center [177, 68] width 63 height 9
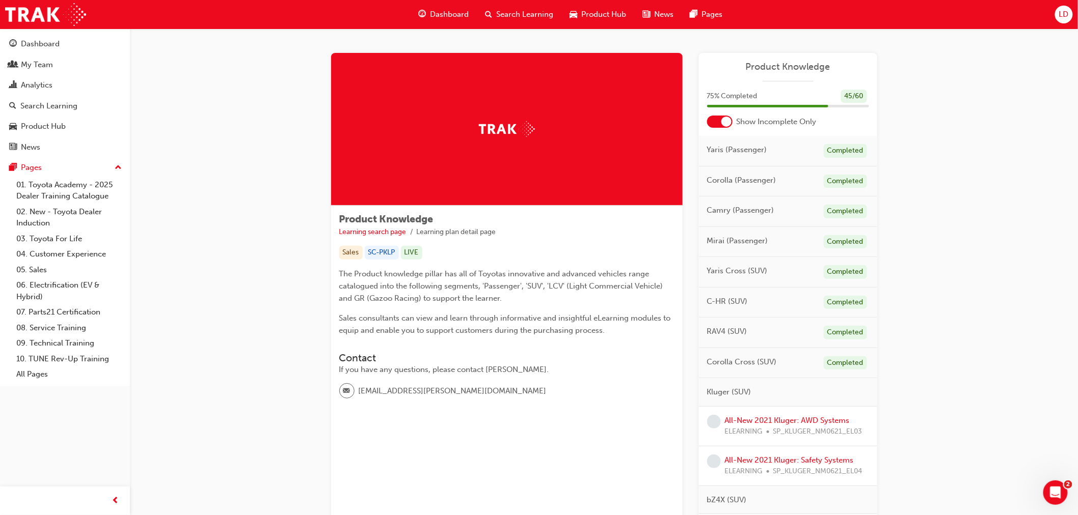
scroll to position [113, 0]
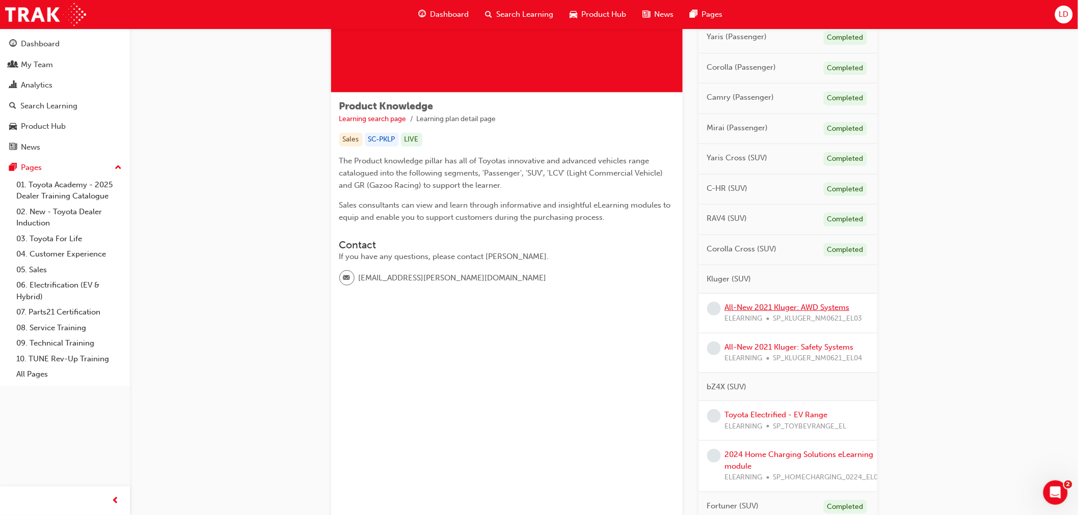
click at [811, 305] on link "All-New 2021 Kluger: AWD Systems" at bounding box center [787, 307] width 125 height 9
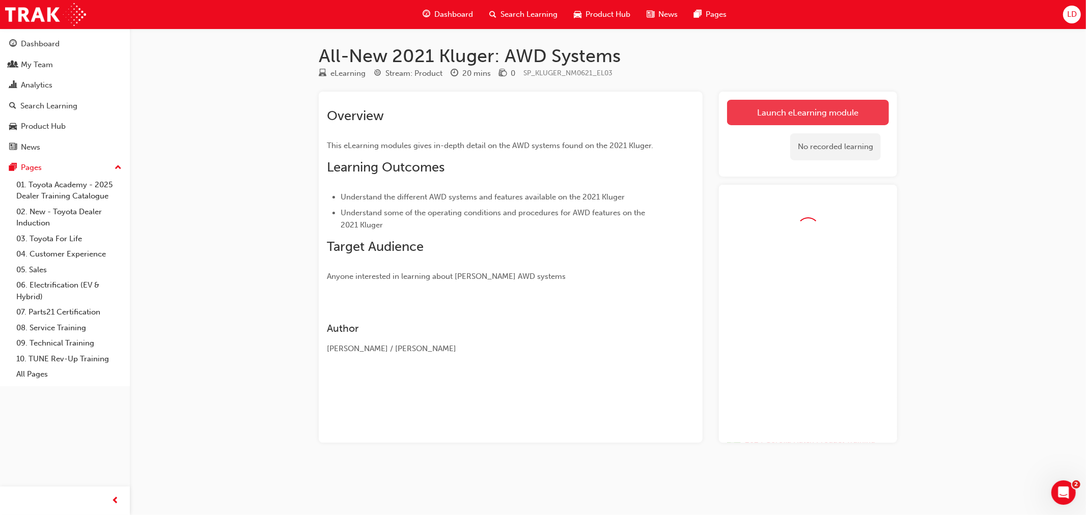
click at [773, 123] on link "Launch eLearning module" at bounding box center [808, 112] width 162 height 25
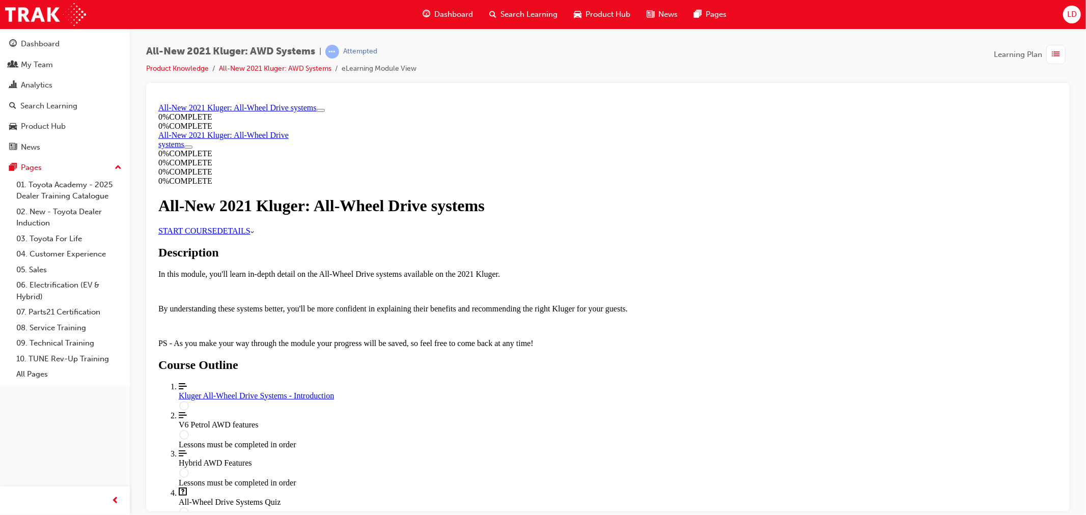
click at [216, 235] on link "START COURSE" at bounding box center [187, 230] width 59 height 9
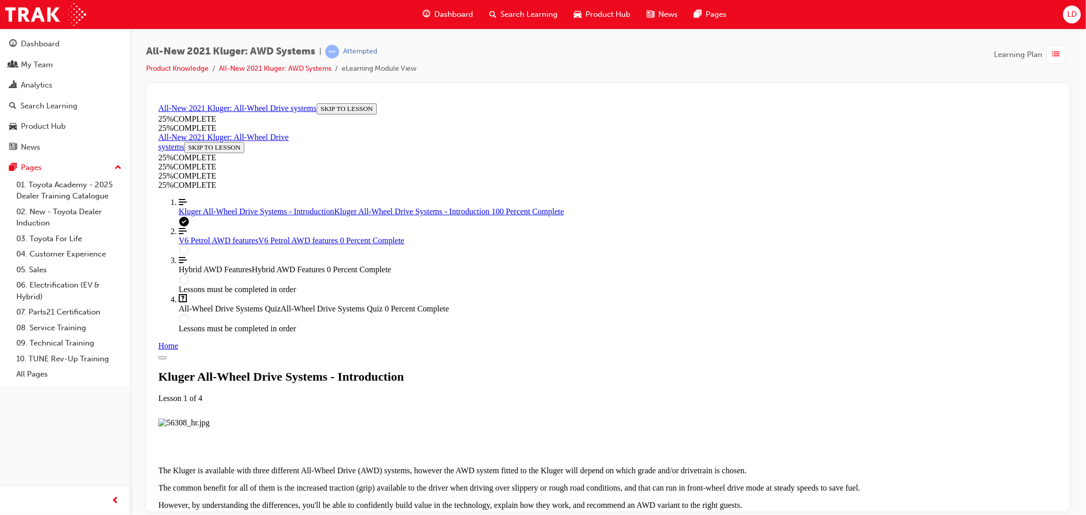
scroll to position [1022, 0]
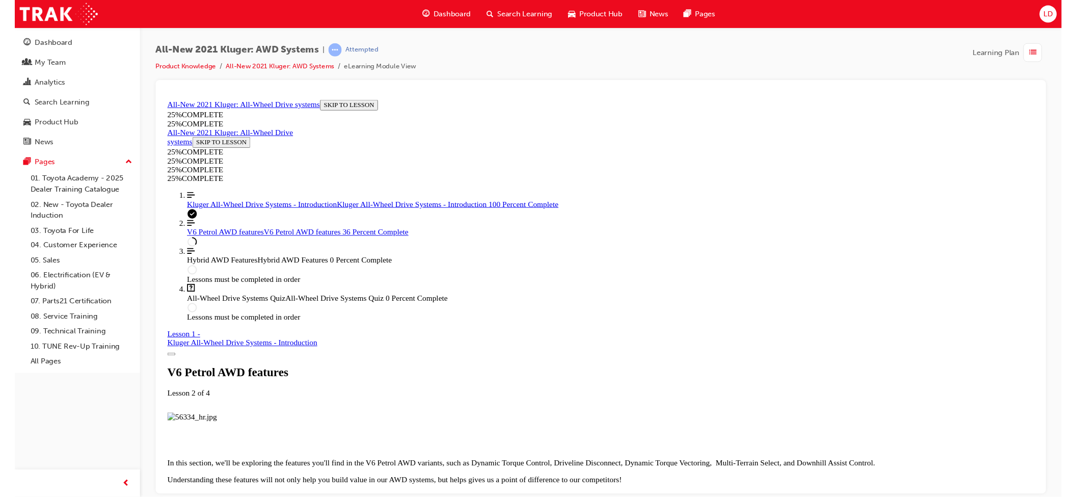
scroll to position [1789, 0]
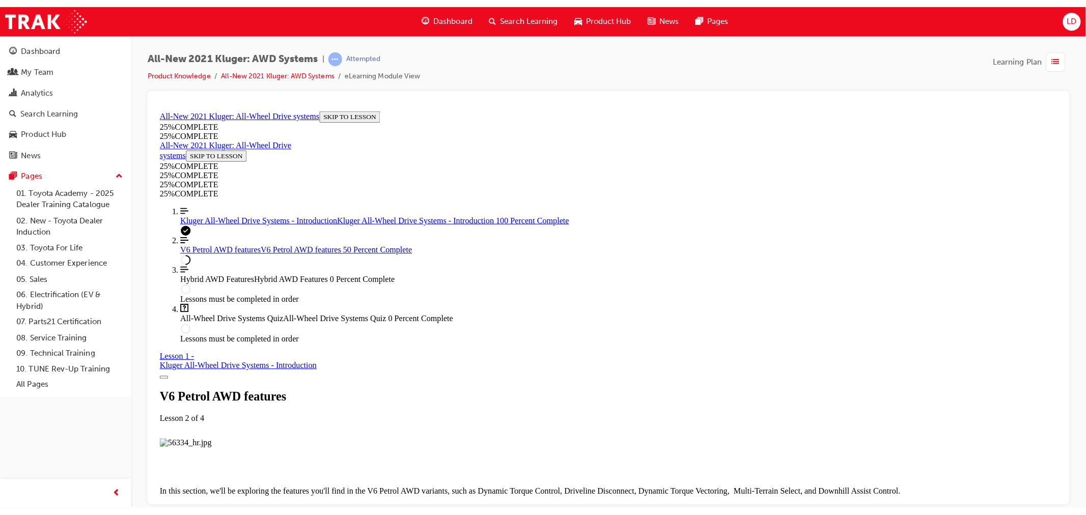
scroll to position [2638, 0]
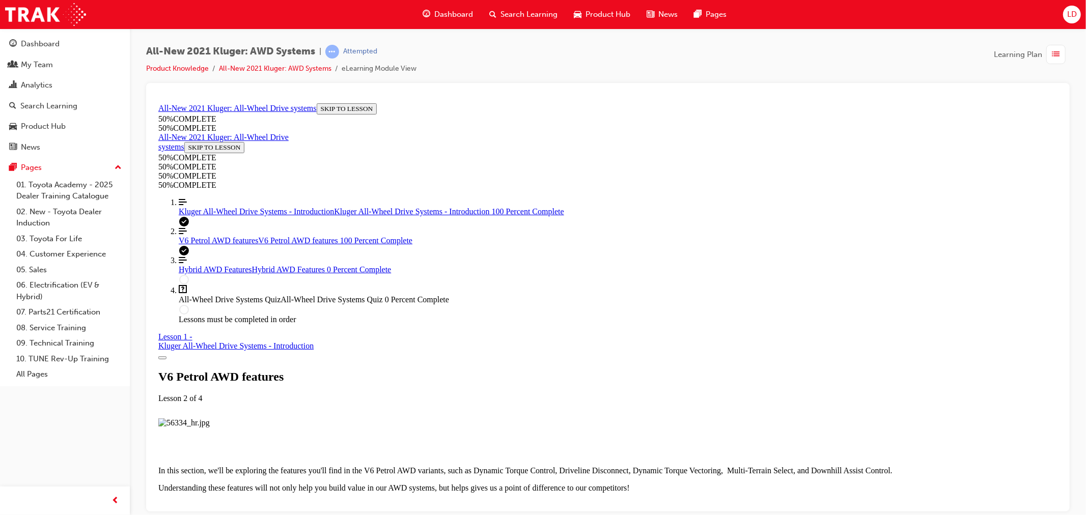
scroll to position [5034, 0]
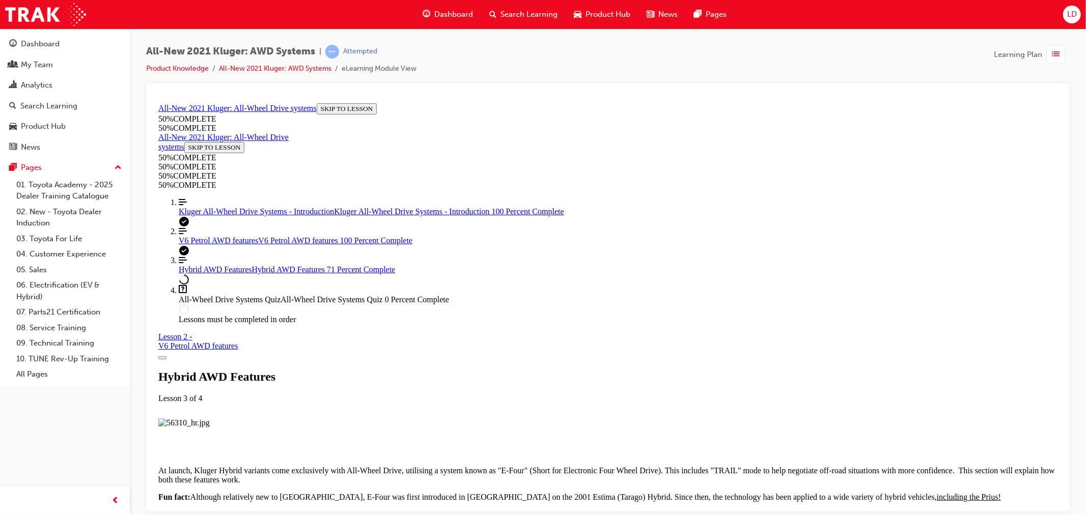
scroll to position [2391, 0]
drag, startPoint x: 647, startPoint y: 441, endPoint x: 650, endPoint y: 433, distance: 8.1
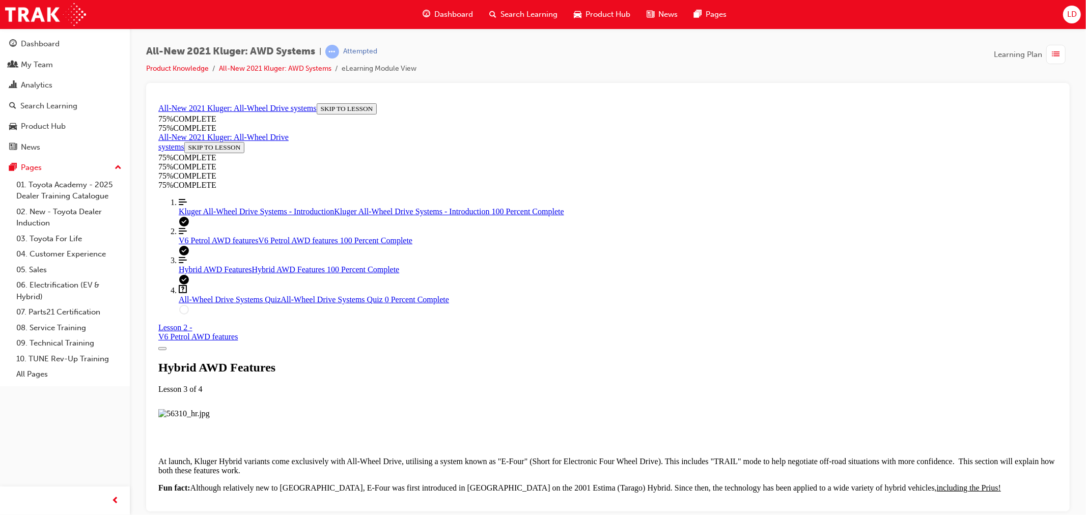
scroll to position [2693, 0]
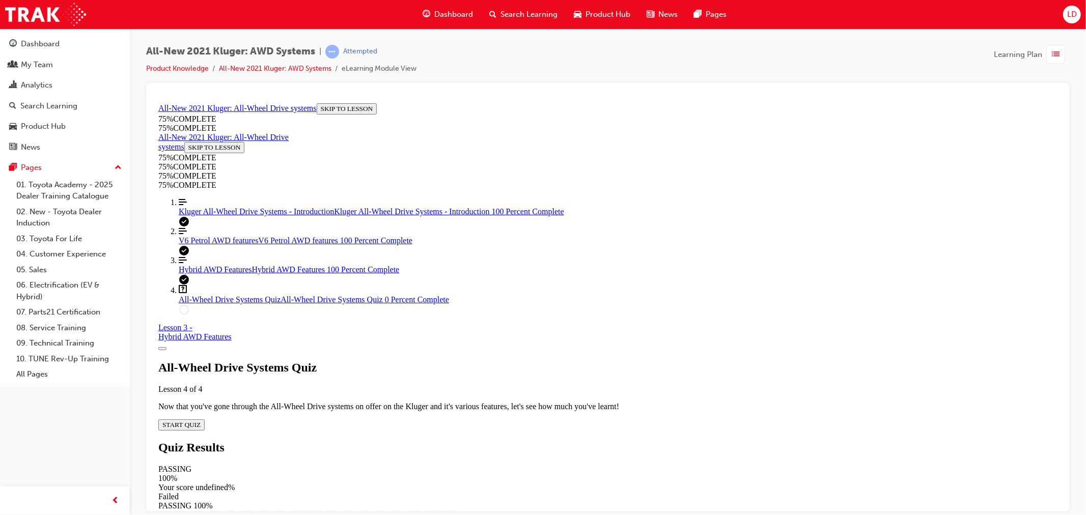
click at [200, 421] on span "START QUIZ" at bounding box center [181, 425] width 38 height 8
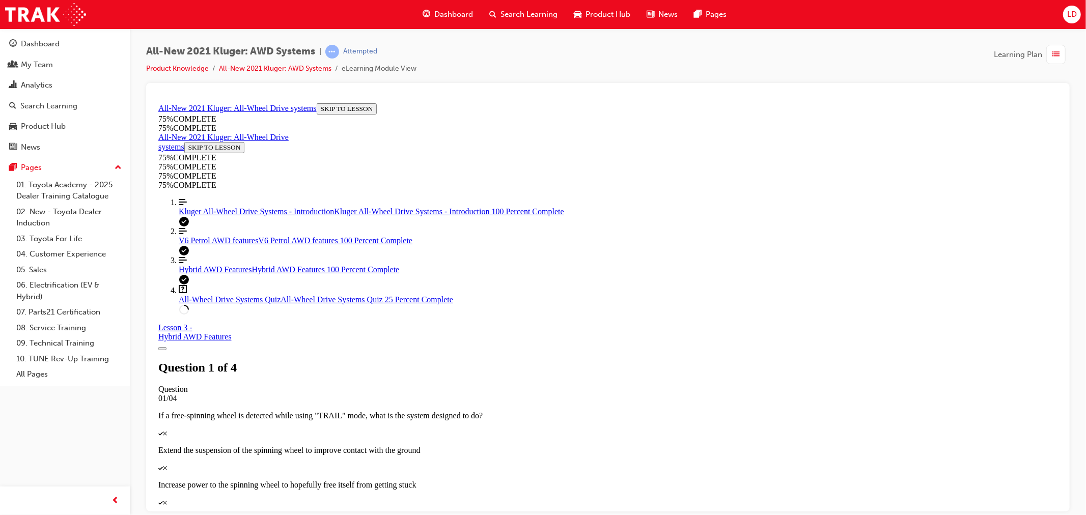
scroll to position [81, 0]
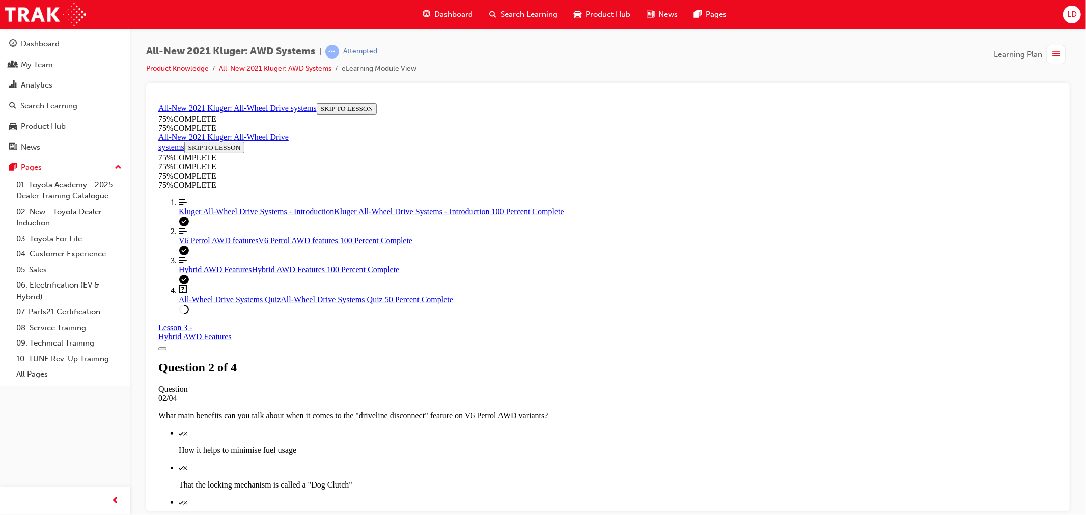
scroll to position [150, 0]
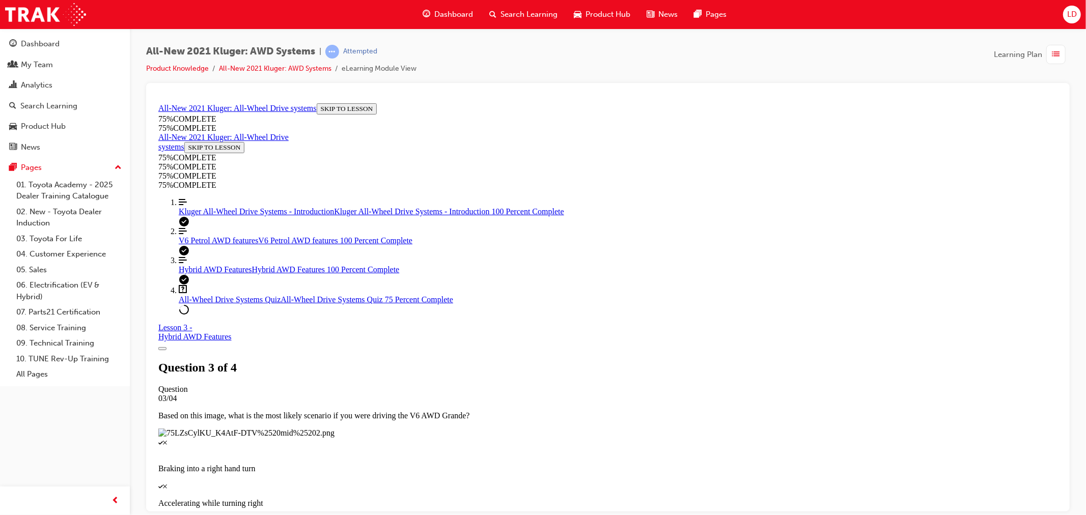
scroll to position [37, 0]
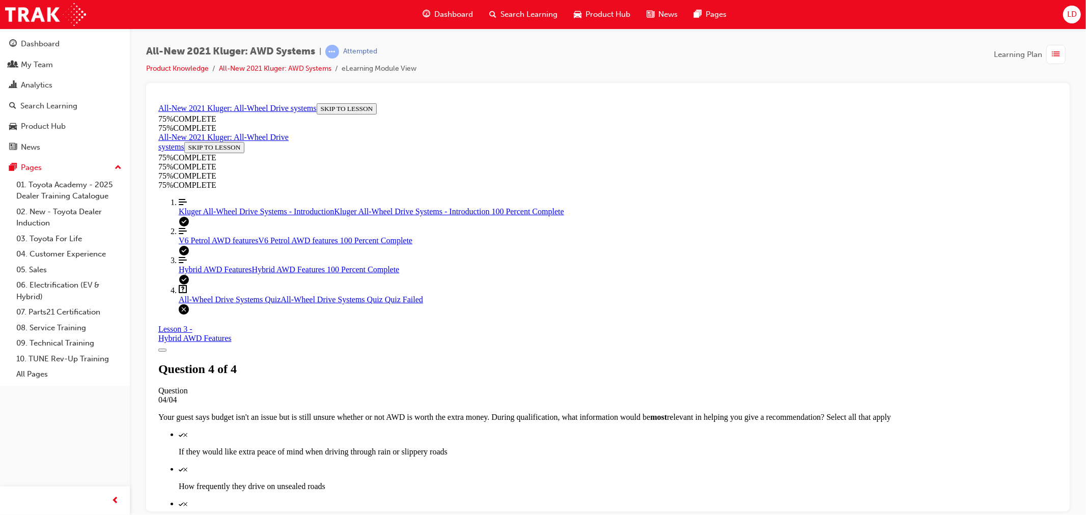
scroll to position [114, 0]
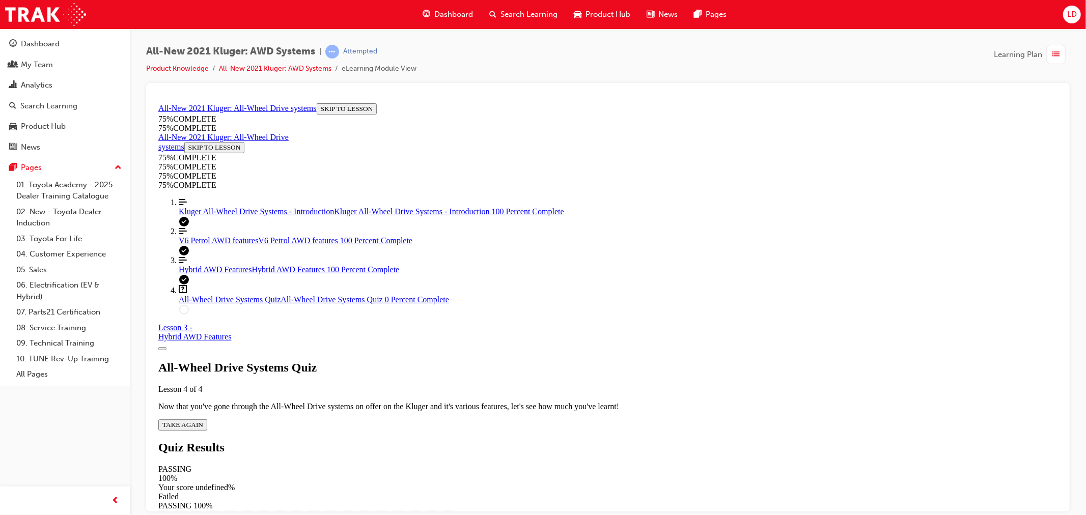
scroll to position [37, 0]
click at [203, 421] on span "TAKE AGAIN" at bounding box center [182, 425] width 41 height 8
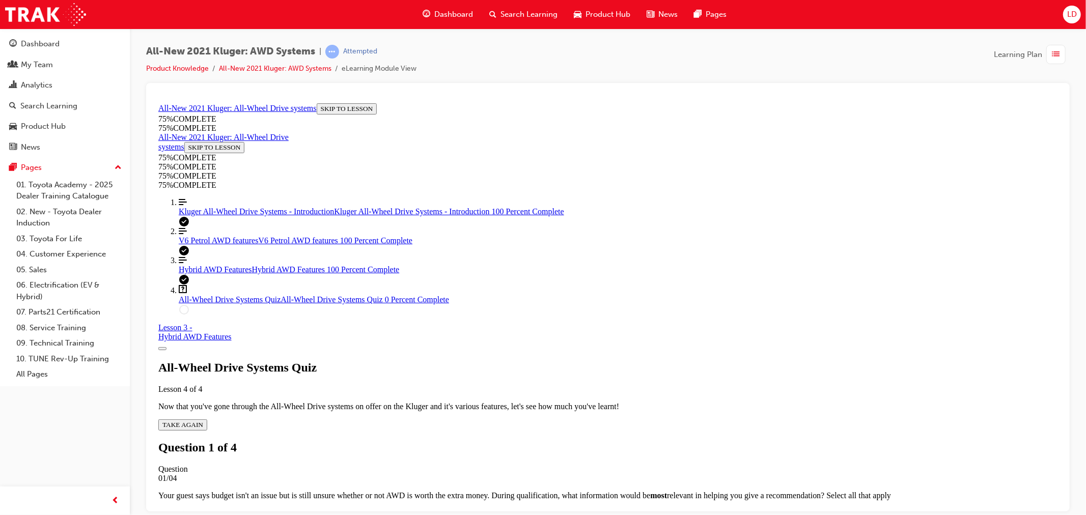
scroll to position [94, 0]
drag, startPoint x: 547, startPoint y: 317, endPoint x: 553, endPoint y: 320, distance: 6.6
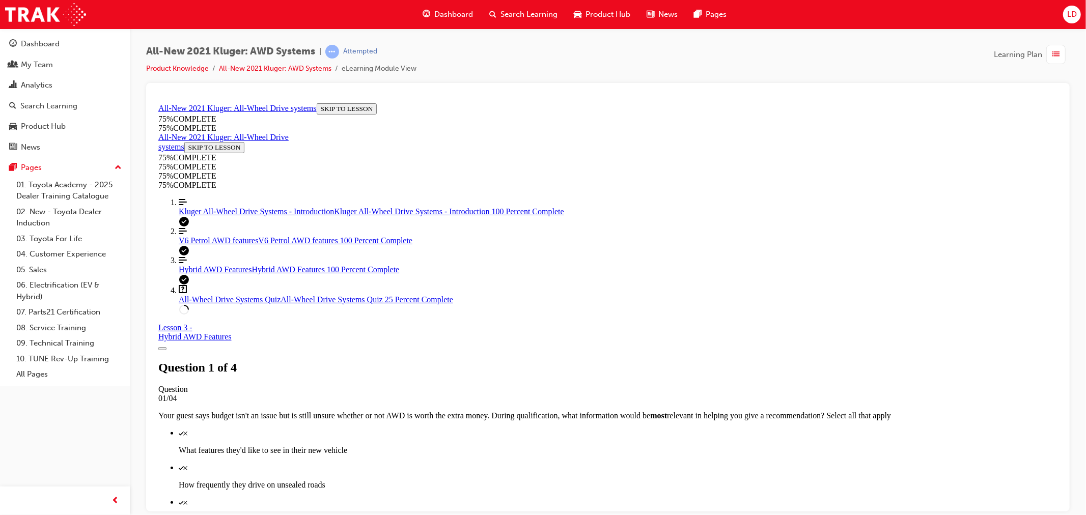
scroll to position [118, 0]
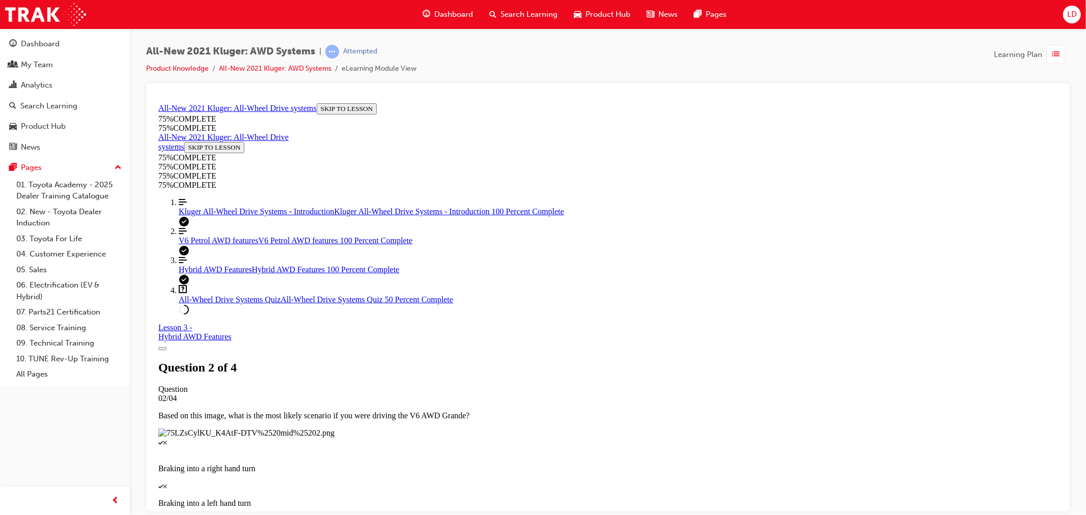
scroll to position [81, 0]
drag, startPoint x: 504, startPoint y: 203, endPoint x: 648, endPoint y: 220, distance: 145.1
copy p "What main benefits can you talk about when it comes to the "driveline disconnec…"
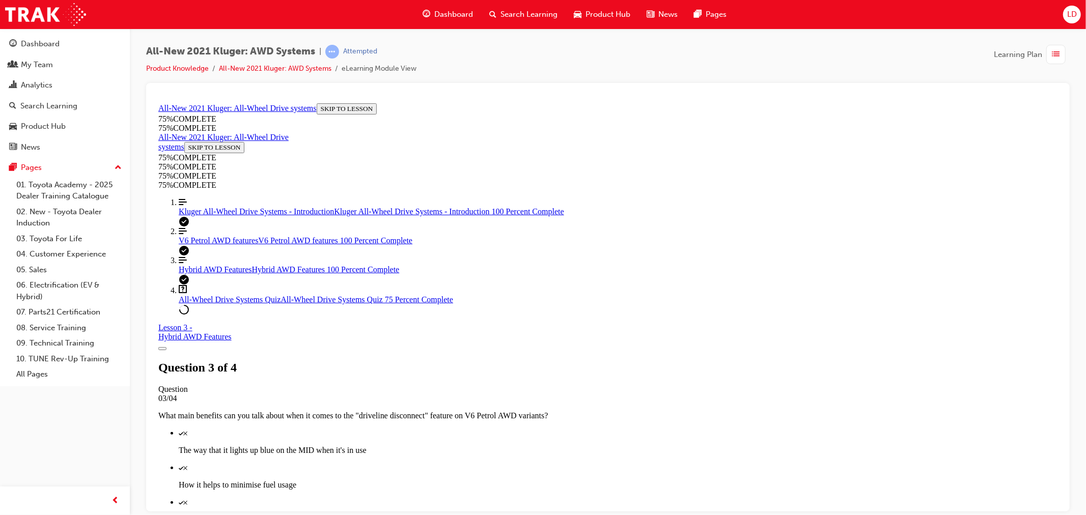
scroll to position [94, 0]
drag, startPoint x: 672, startPoint y: 467, endPoint x: 674, endPoint y: 461, distance: 6.4
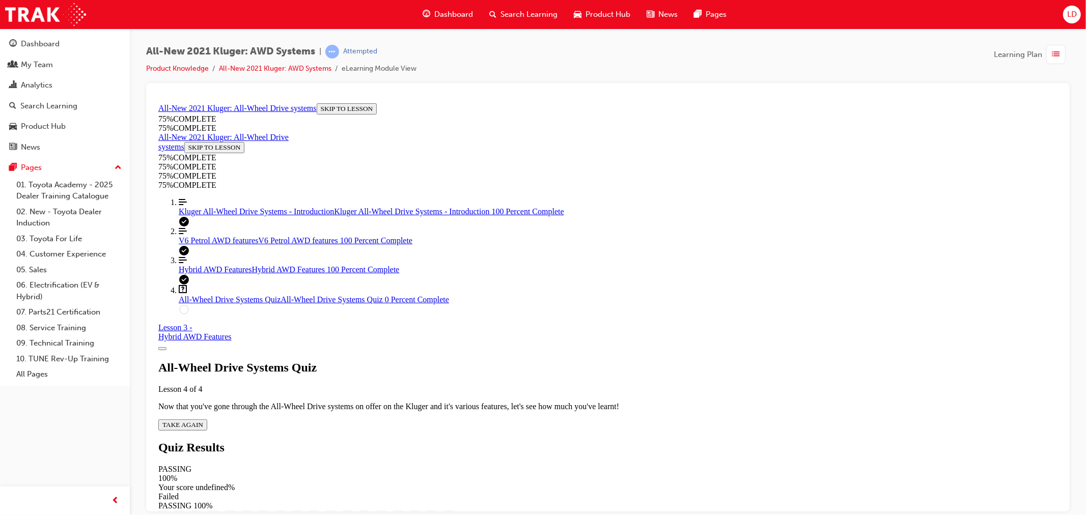
scroll to position [37, 0]
click at [203, 421] on span "TAKE AGAIN" at bounding box center [182, 425] width 41 height 8
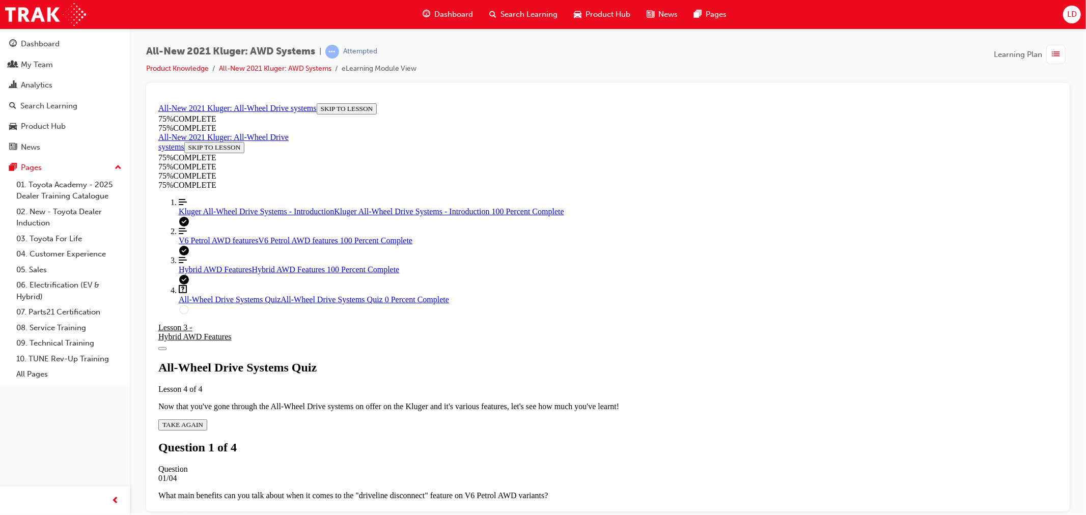
click at [231, 332] on div "Hybrid AWD Features" at bounding box center [194, 336] width 73 height 9
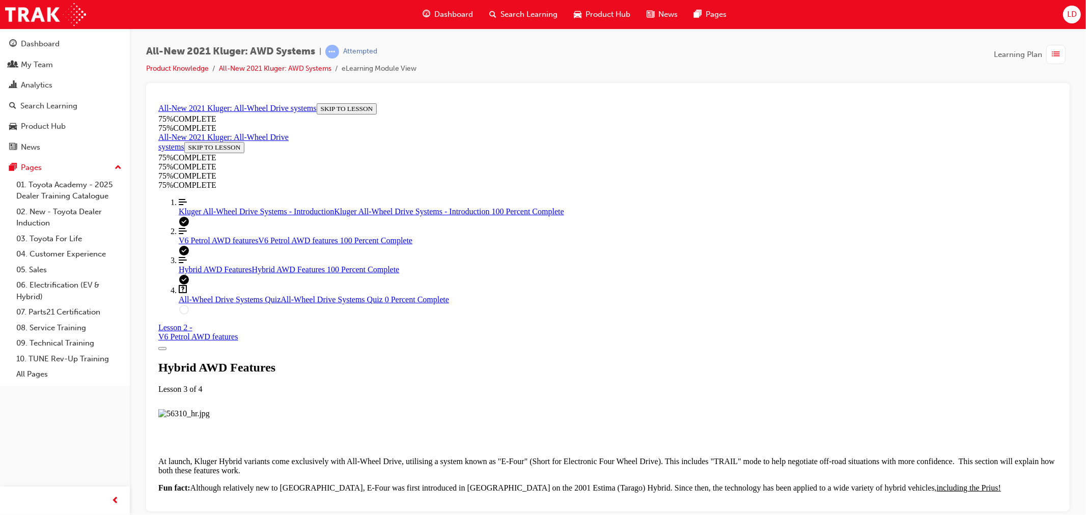
scroll to position [2707, 0]
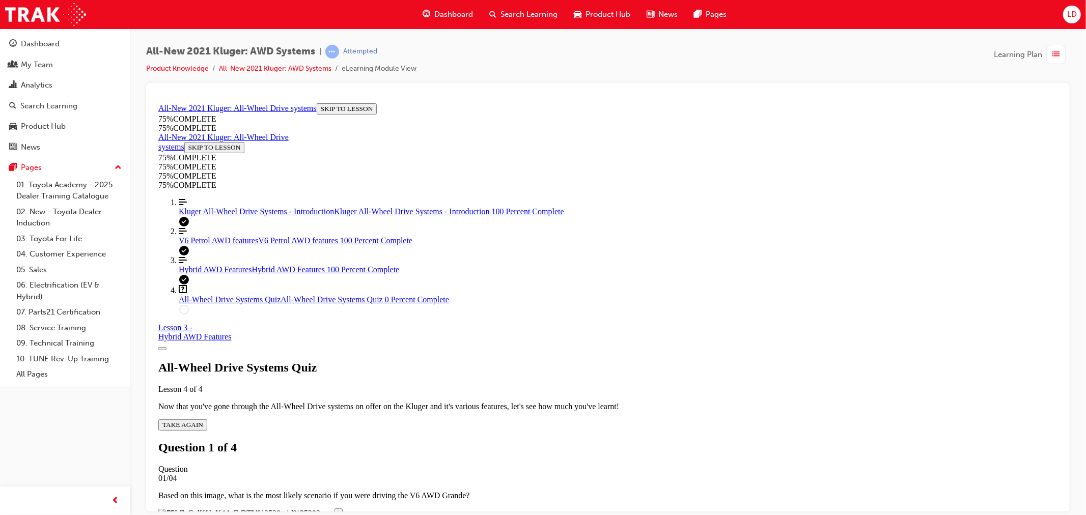
scroll to position [148, 0]
click at [541, 515] on div "Quiz" at bounding box center [607, 523] width 899 height 9
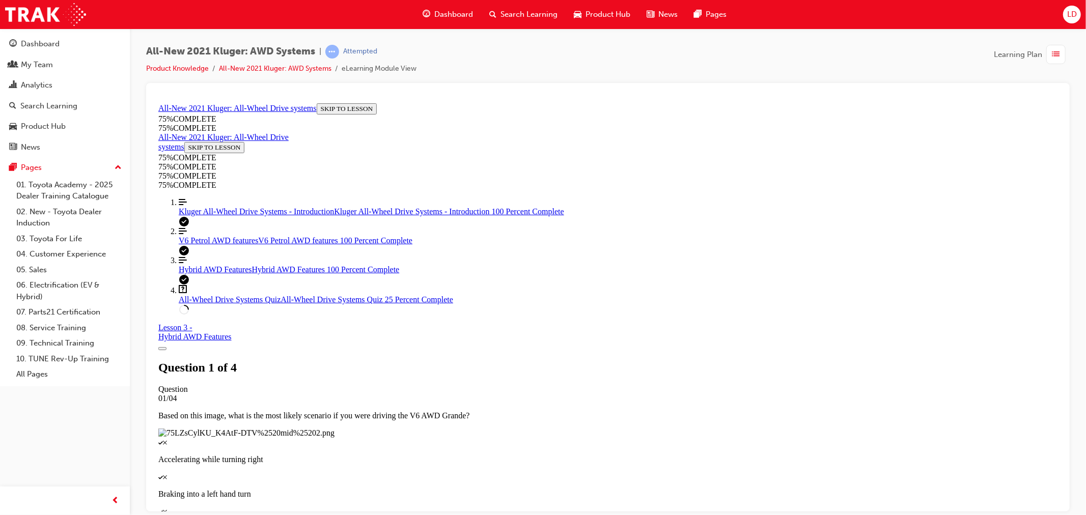
scroll to position [81, 0]
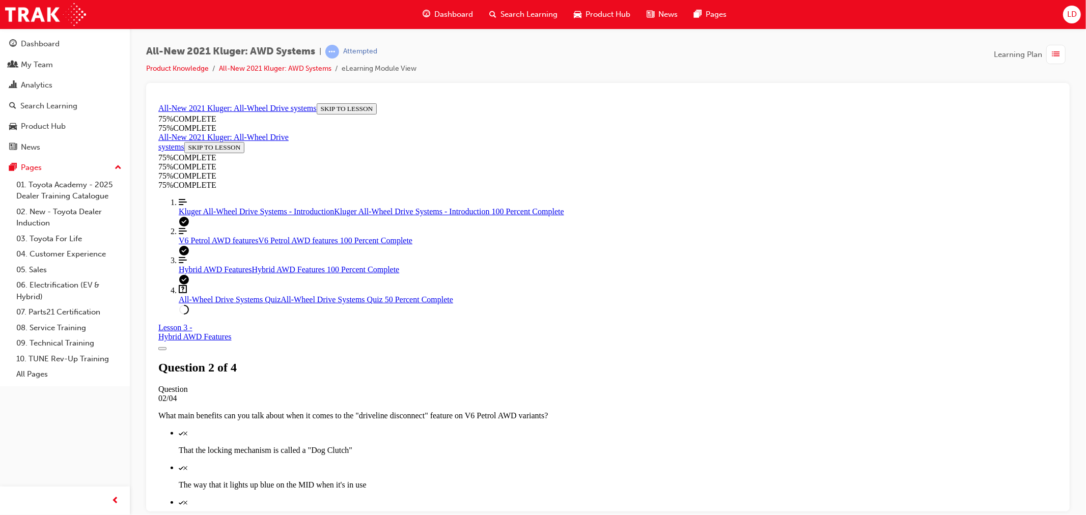
scroll to position [94, 0]
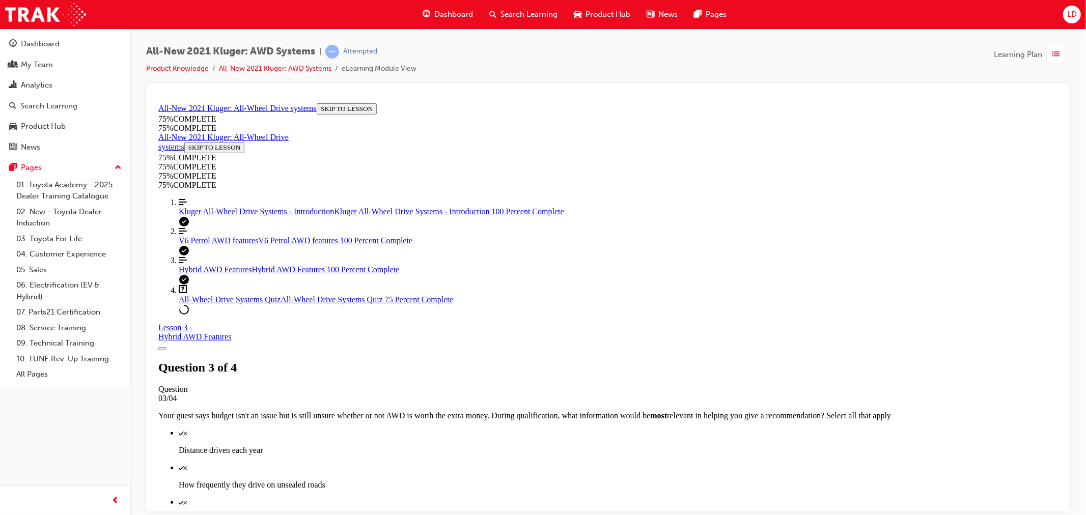
drag, startPoint x: 502, startPoint y: 249, endPoint x: 680, endPoint y: 260, distance: 178.6
copy p "If a free-spinning wheel is detected while using "TRAIL" mode, what is the syst…"
drag, startPoint x: 446, startPoint y: 303, endPoint x: 494, endPoint y: 293, distance: 48.9
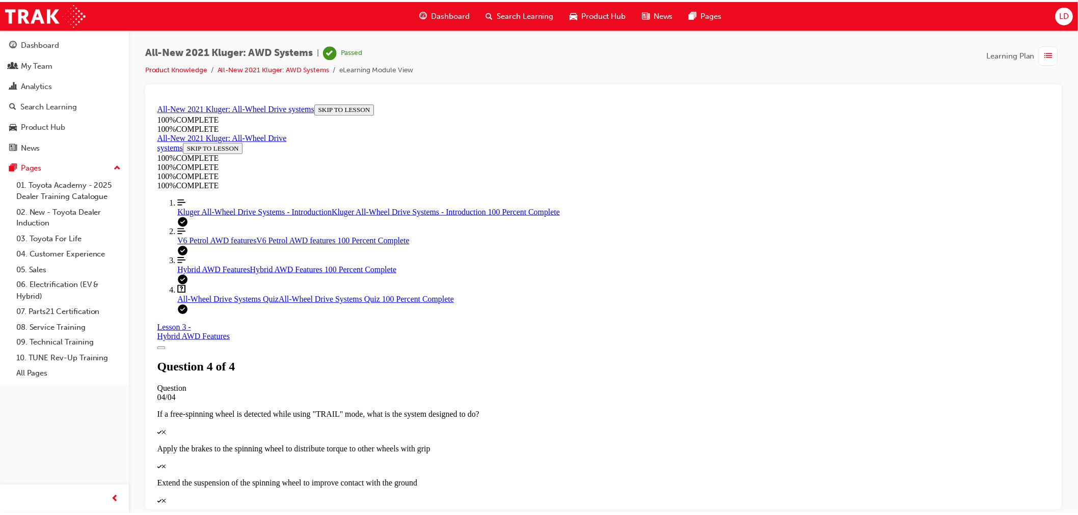
scroll to position [114, 0]
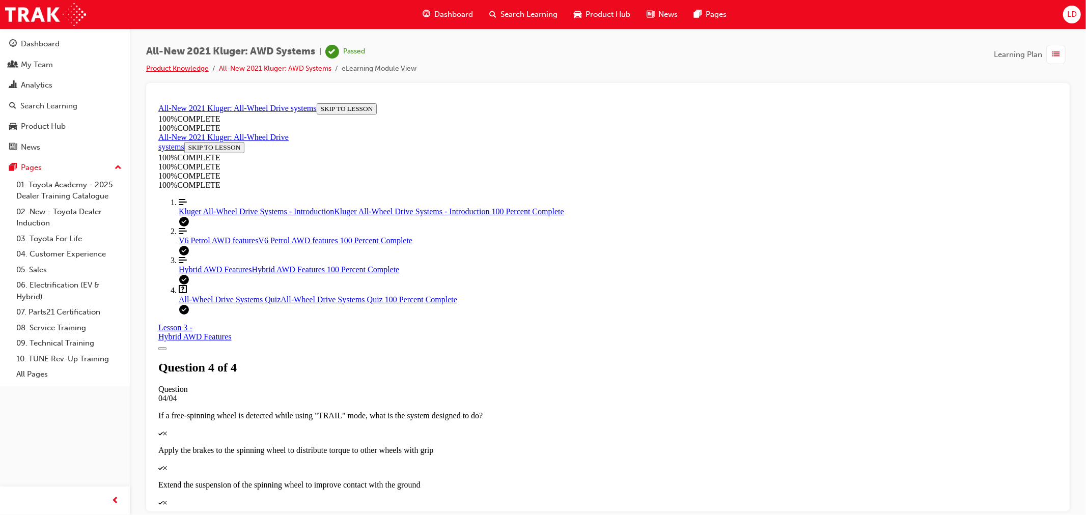
click at [177, 66] on link "Product Knowledge" at bounding box center [177, 68] width 63 height 9
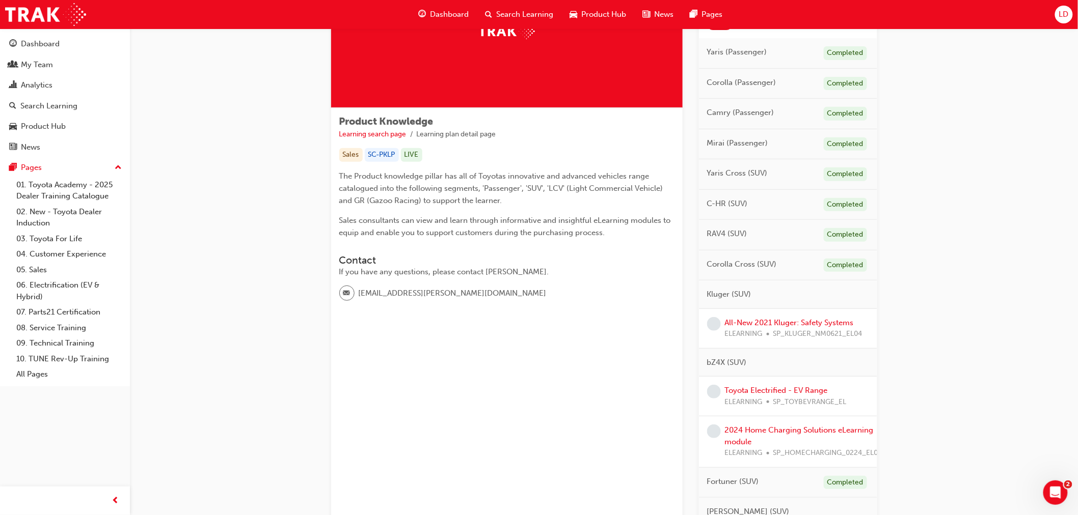
scroll to position [283, 0]
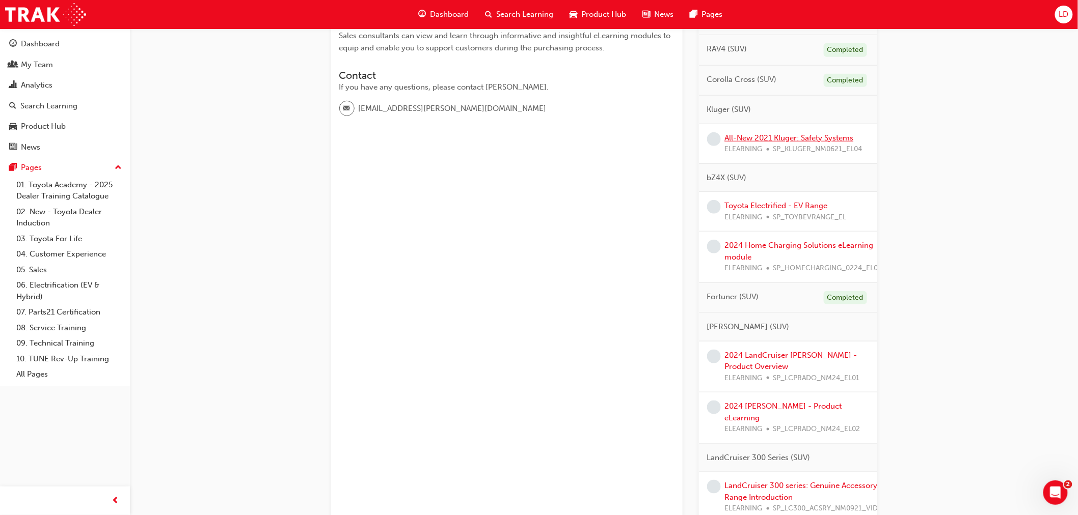
click at [795, 141] on link "All-New 2021 Kluger: Safety Systems" at bounding box center [789, 137] width 129 height 9
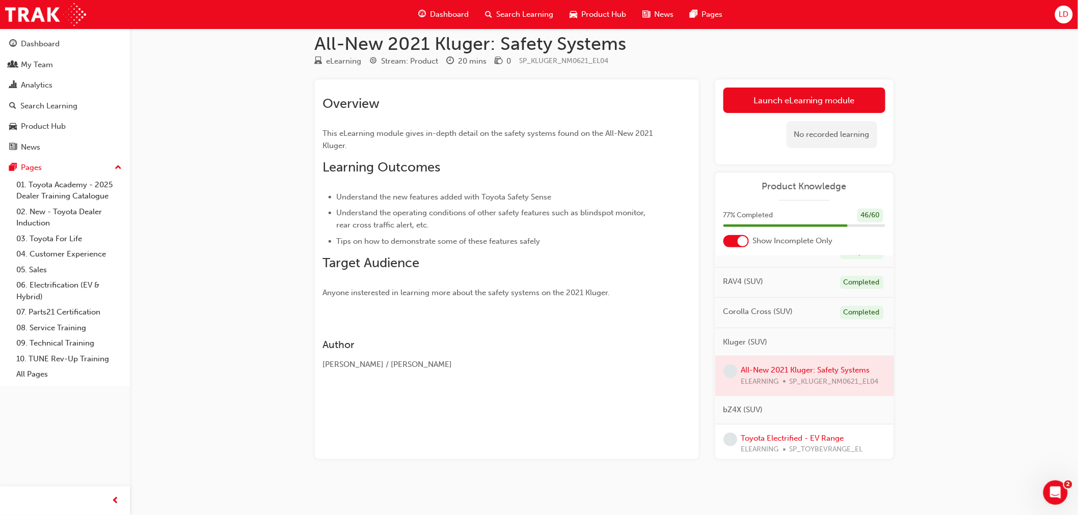
scroll to position [14, 0]
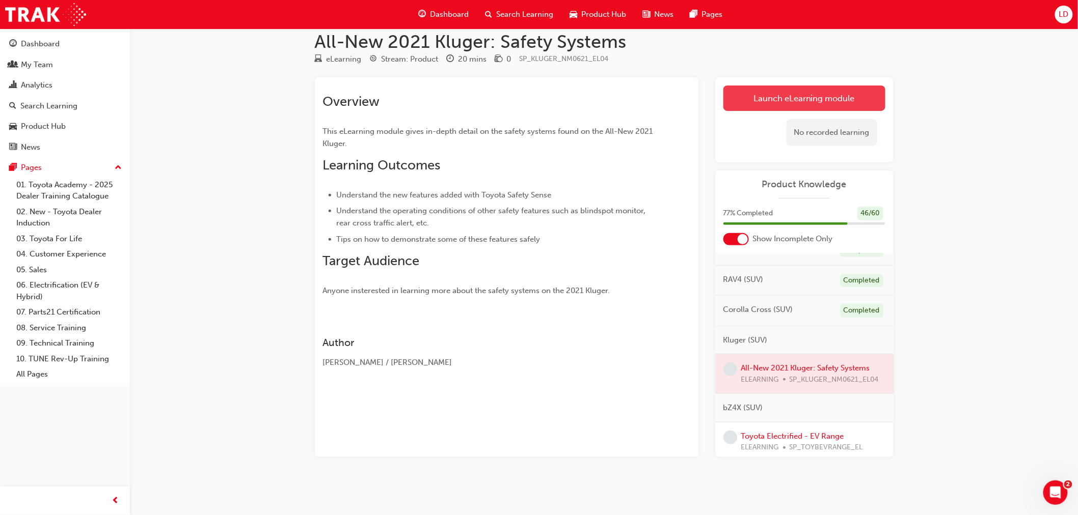
click at [788, 103] on link "Launch eLearning module" at bounding box center [804, 98] width 162 height 25
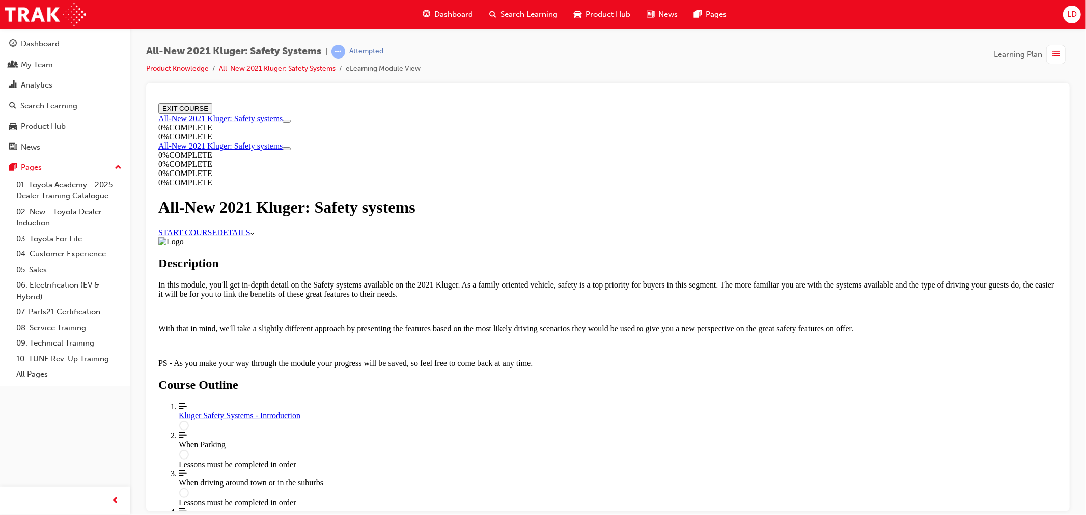
scroll to position [410, 0]
click at [608, 411] on div "Kluger Safety Systems - Introduction" at bounding box center [617, 415] width 879 height 9
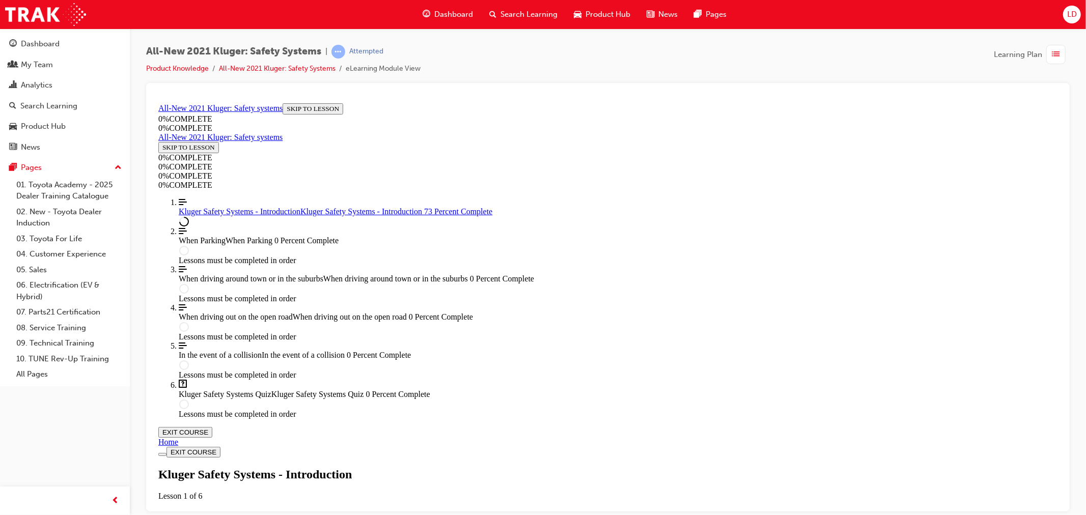
scroll to position [419, 0]
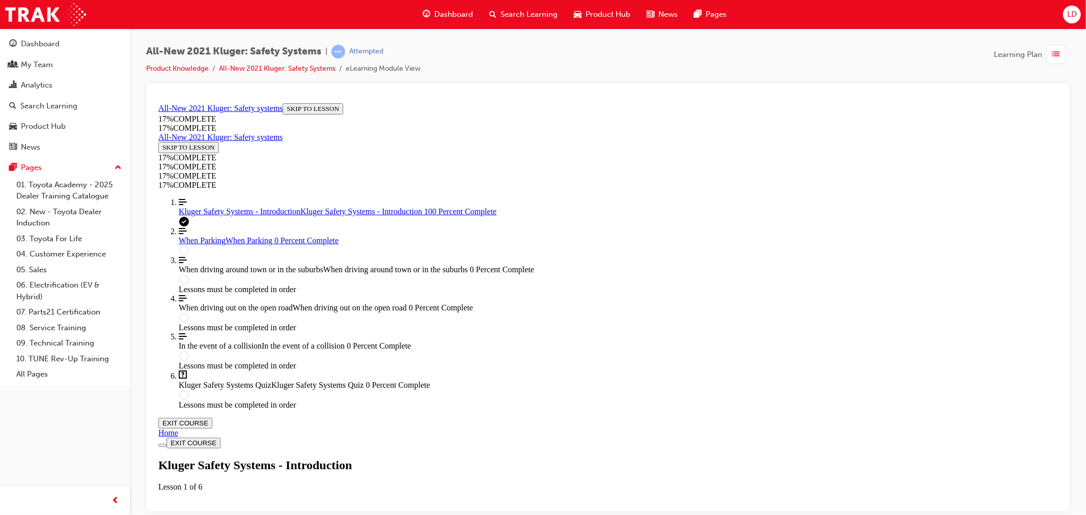
scroll to position [1453, 0]
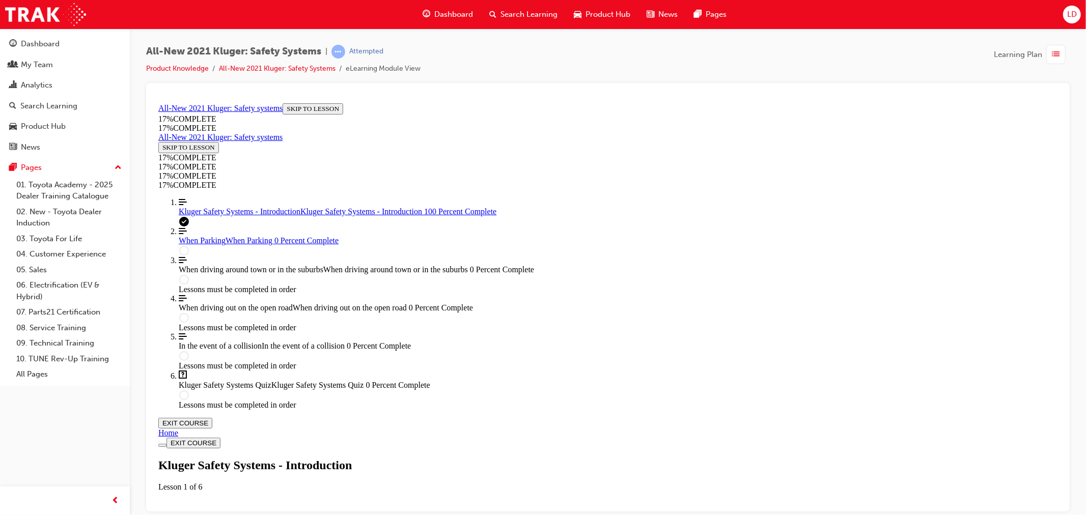
drag, startPoint x: 729, startPoint y: 447, endPoint x: 723, endPoint y: 442, distance: 8.0
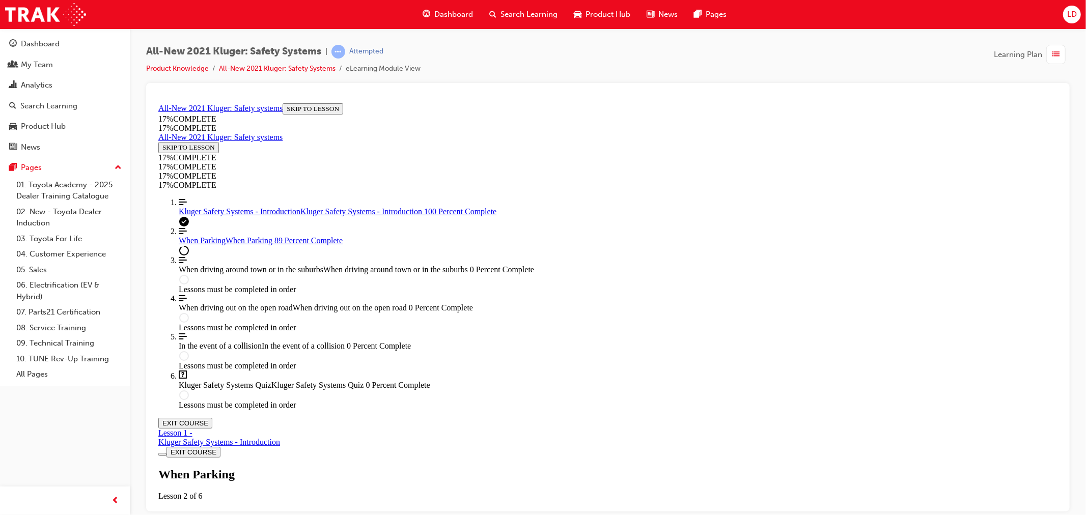
drag, startPoint x: 818, startPoint y: 402, endPoint x: 812, endPoint y: 395, distance: 9.0
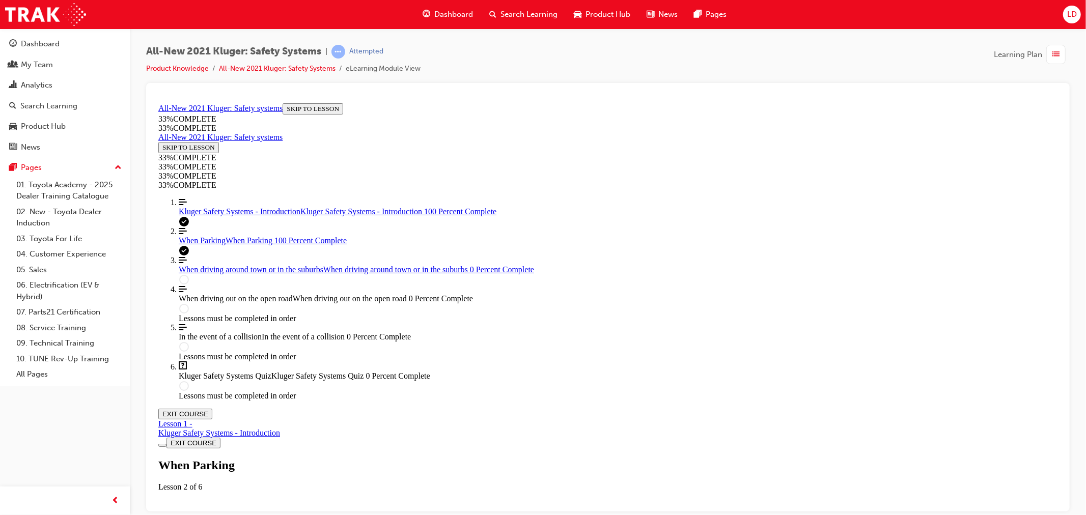
scroll to position [3085, 0]
